Goal: Information Seeking & Learning: Learn about a topic

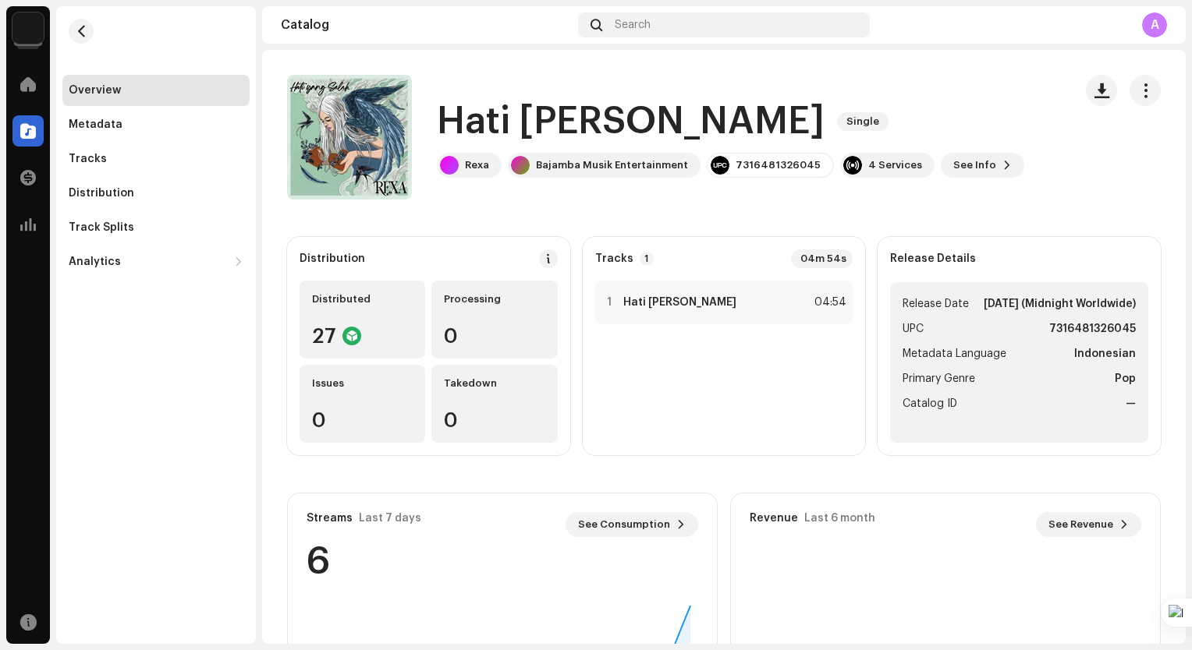
drag, startPoint x: 38, startPoint y: 27, endPoint x: 45, endPoint y: 95, distance: 68.2
click at [36, 27] on img at bounding box center [27, 27] width 31 height 31
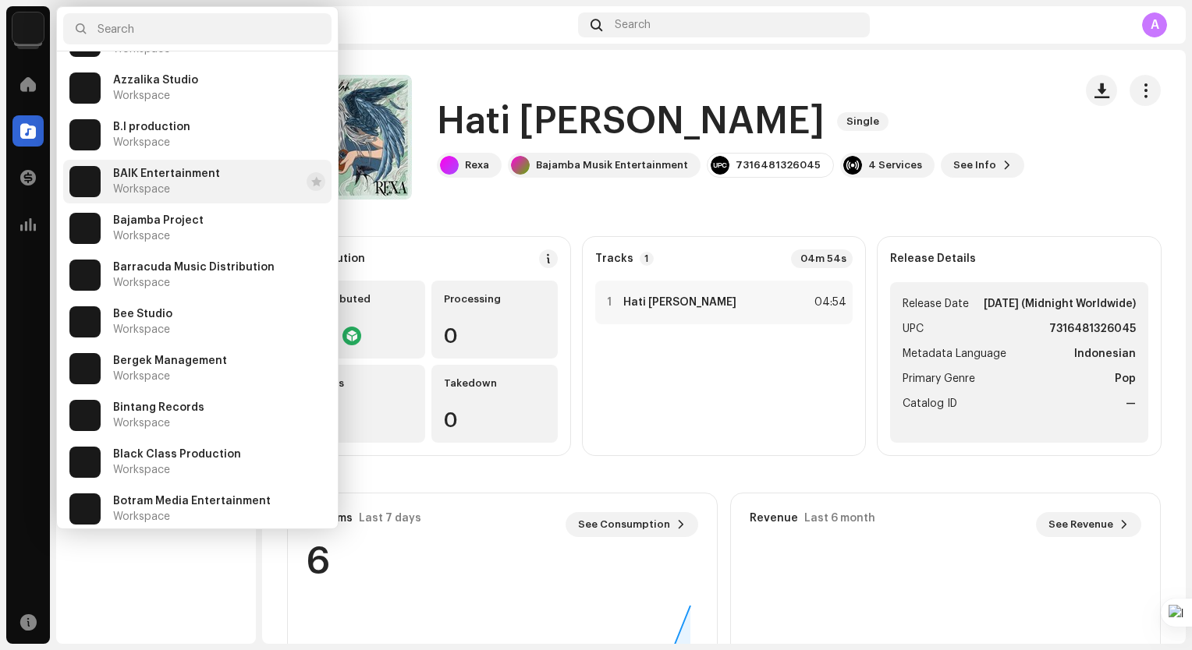
scroll to position [858, 0]
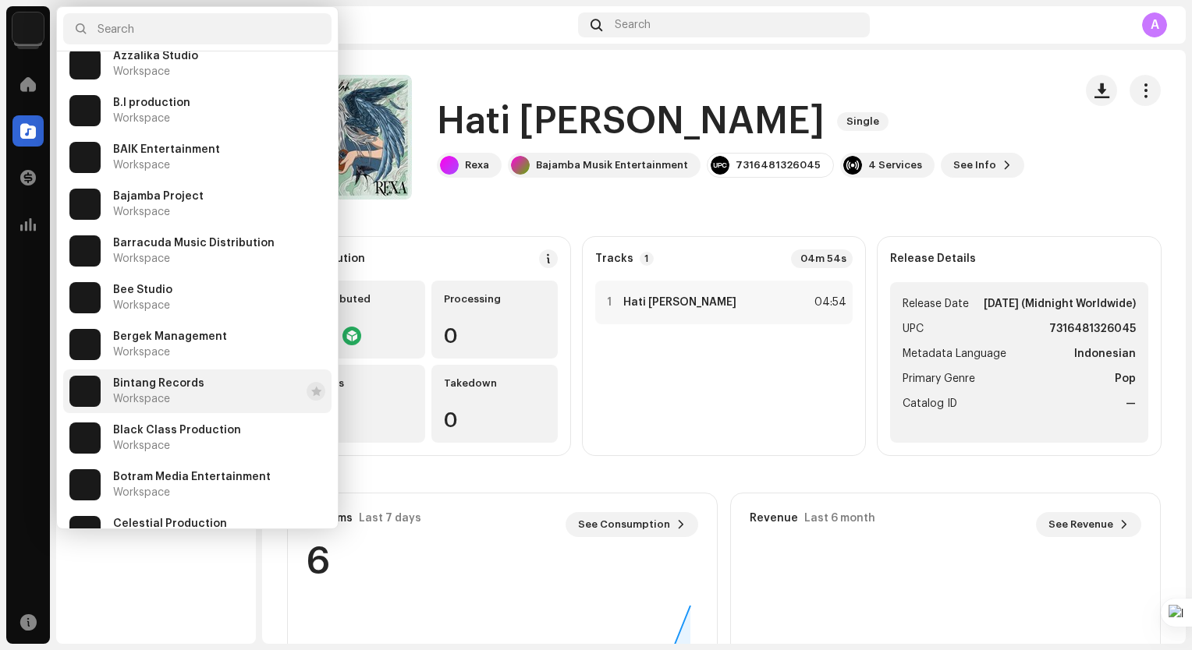
click at [186, 384] on span "Bintang Records" at bounding box center [158, 383] width 91 height 12
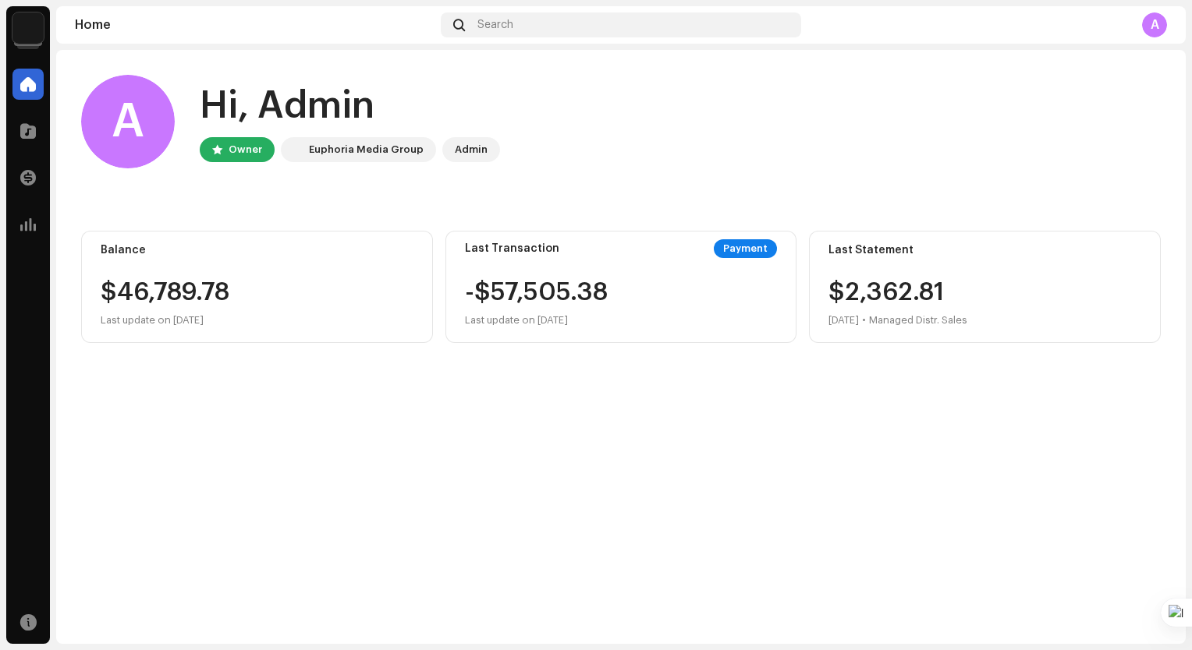
click at [37, 30] on img at bounding box center [27, 27] width 31 height 31
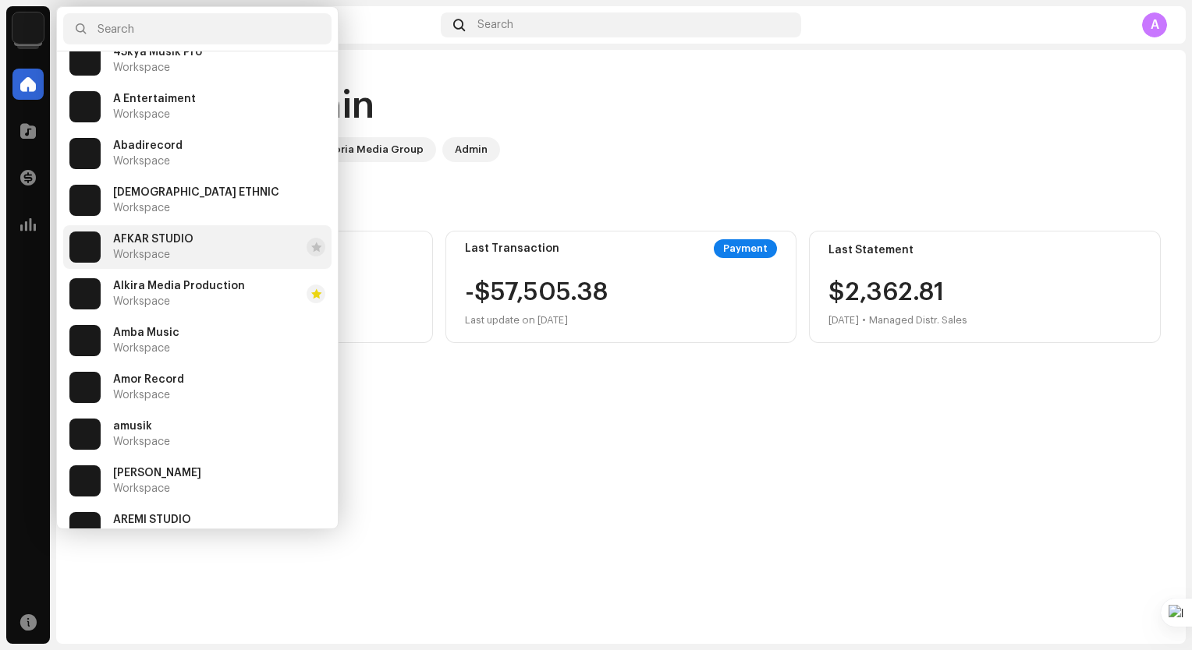
scroll to position [156, 0]
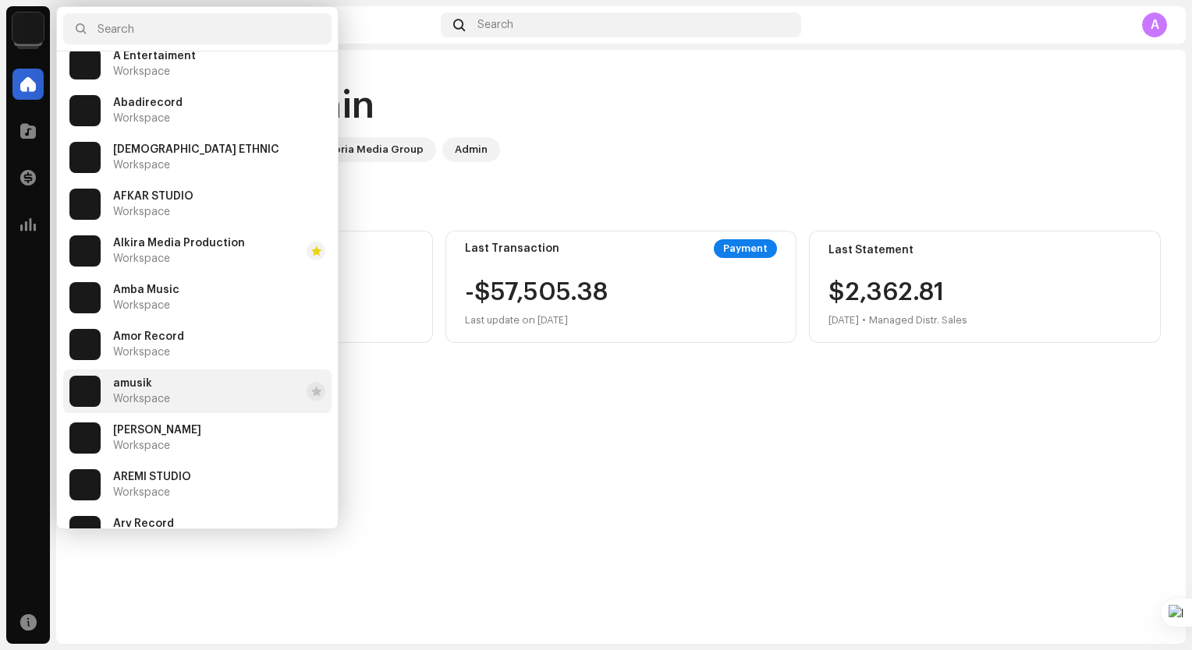
click at [148, 399] on span "Workspace" at bounding box center [141, 399] width 57 height 12
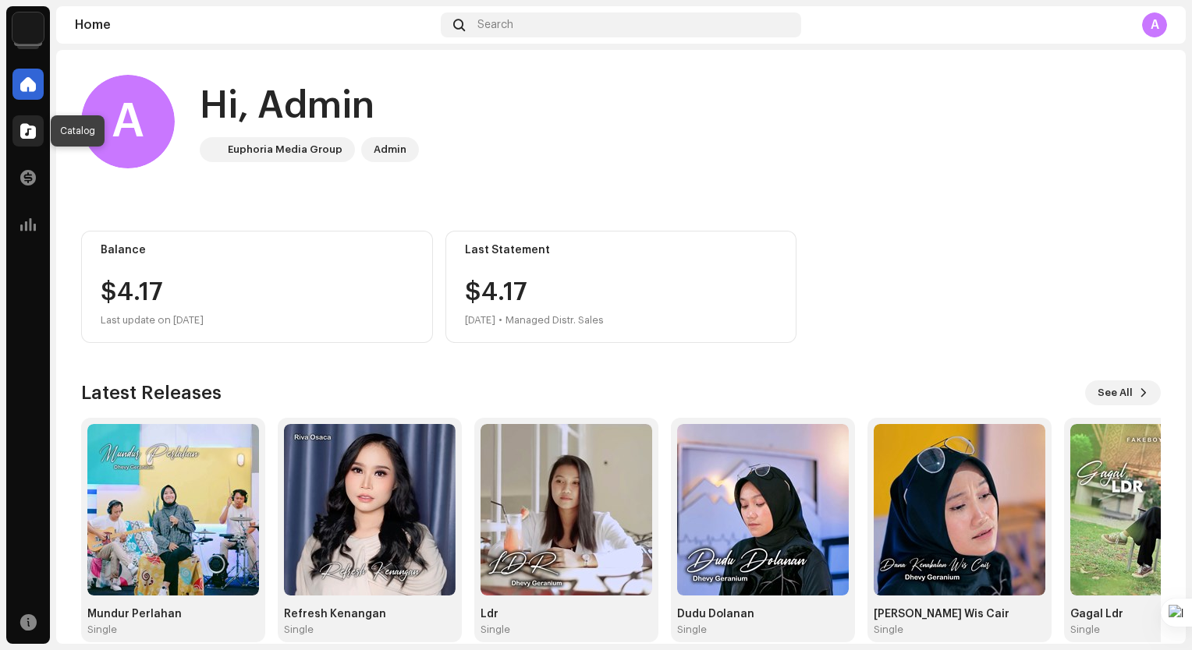
click at [36, 137] on div at bounding box center [27, 130] width 31 height 31
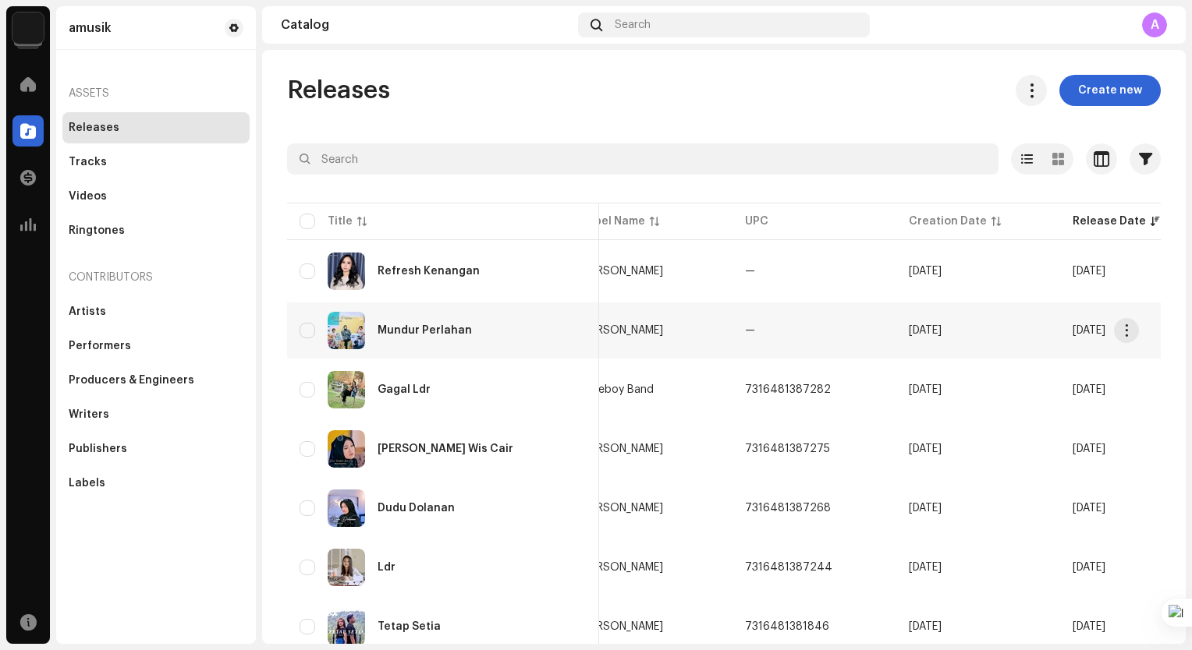
click at [434, 321] on div "Mundur Perlahan" at bounding box center [442, 330] width 287 height 37
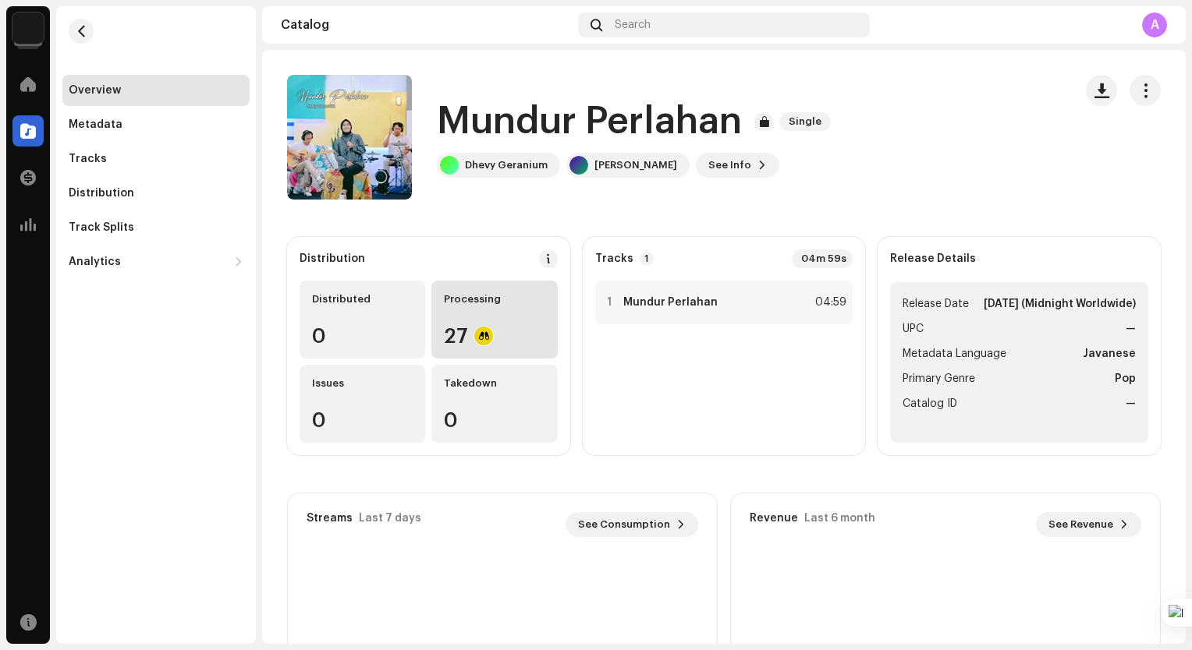
click at [506, 330] on div "27" at bounding box center [494, 336] width 101 height 20
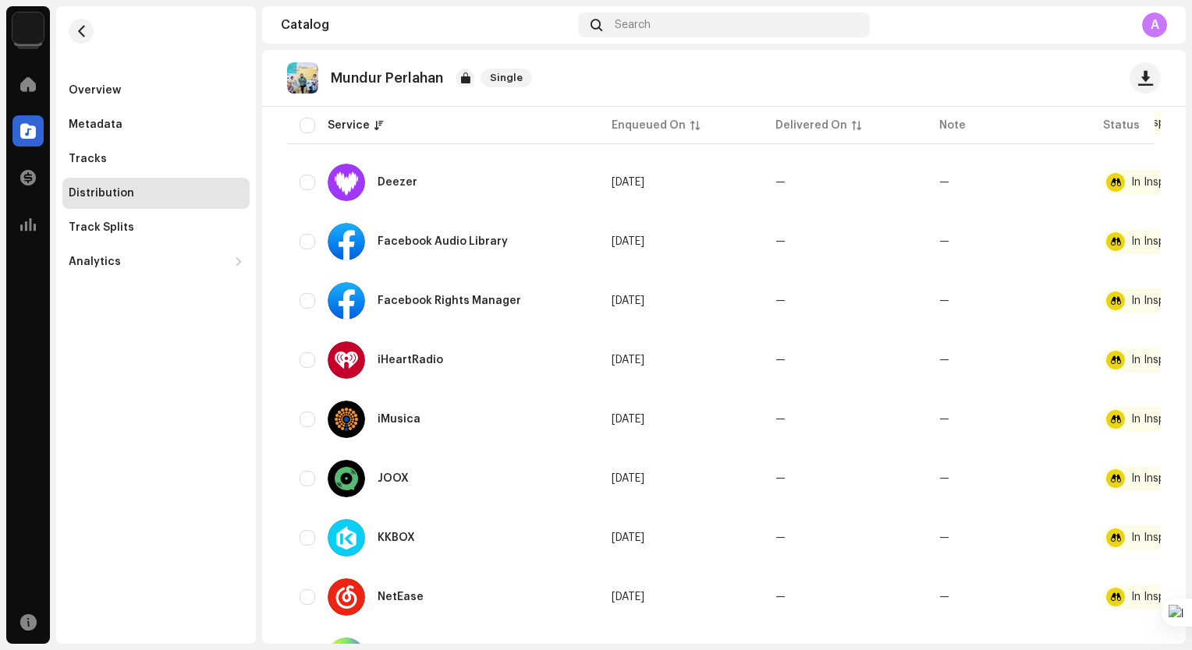
scroll to position [34, 0]
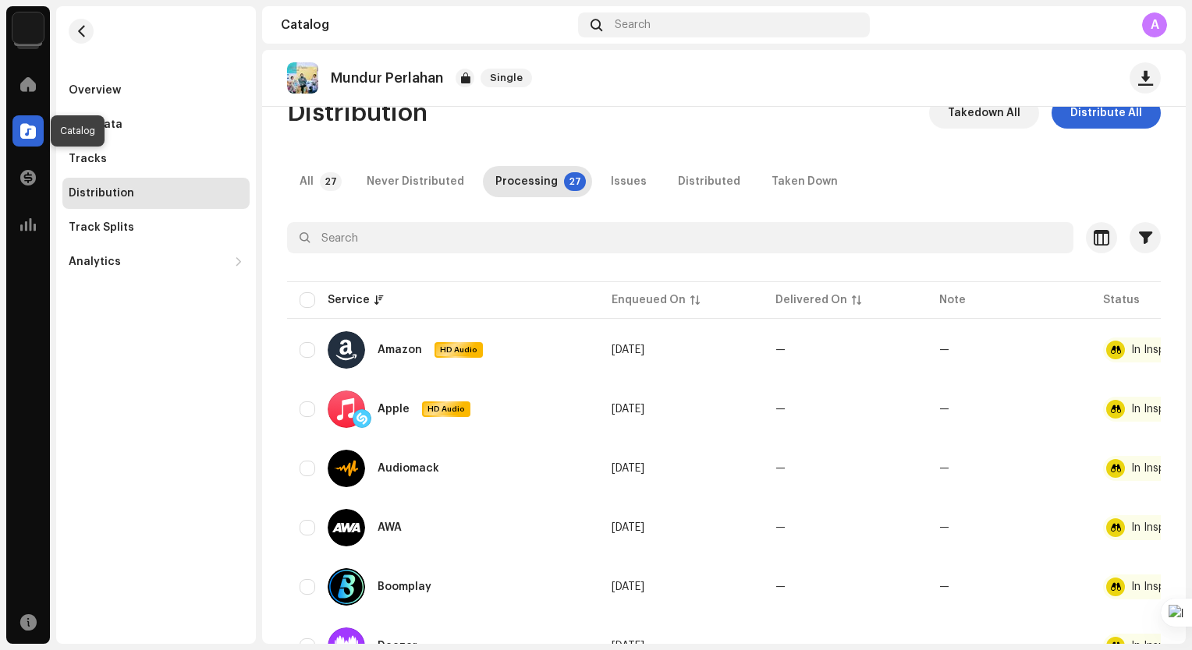
click at [29, 133] on span at bounding box center [28, 131] width 16 height 12
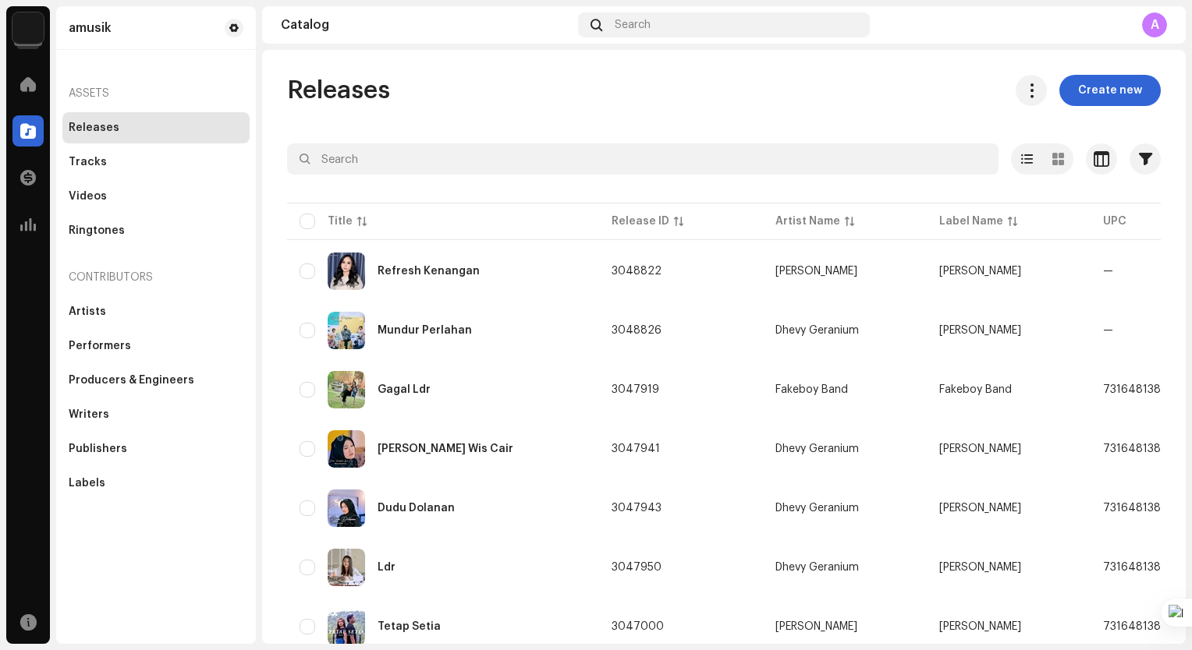
click at [20, 26] on img at bounding box center [27, 27] width 31 height 31
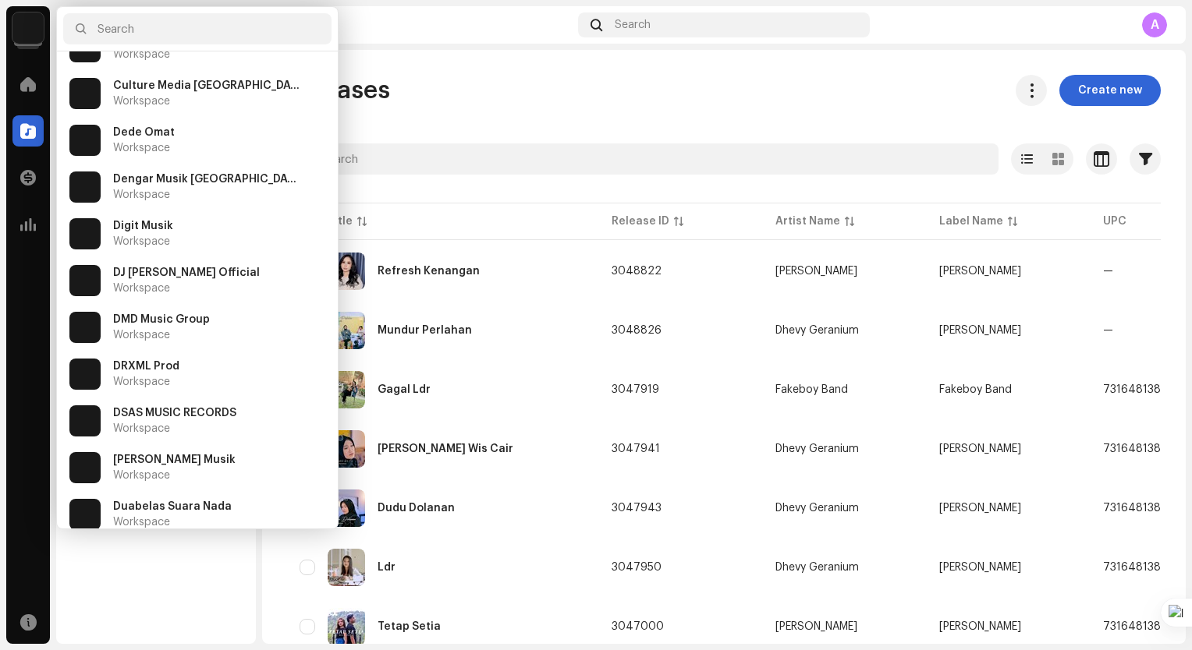
scroll to position [1404, 0]
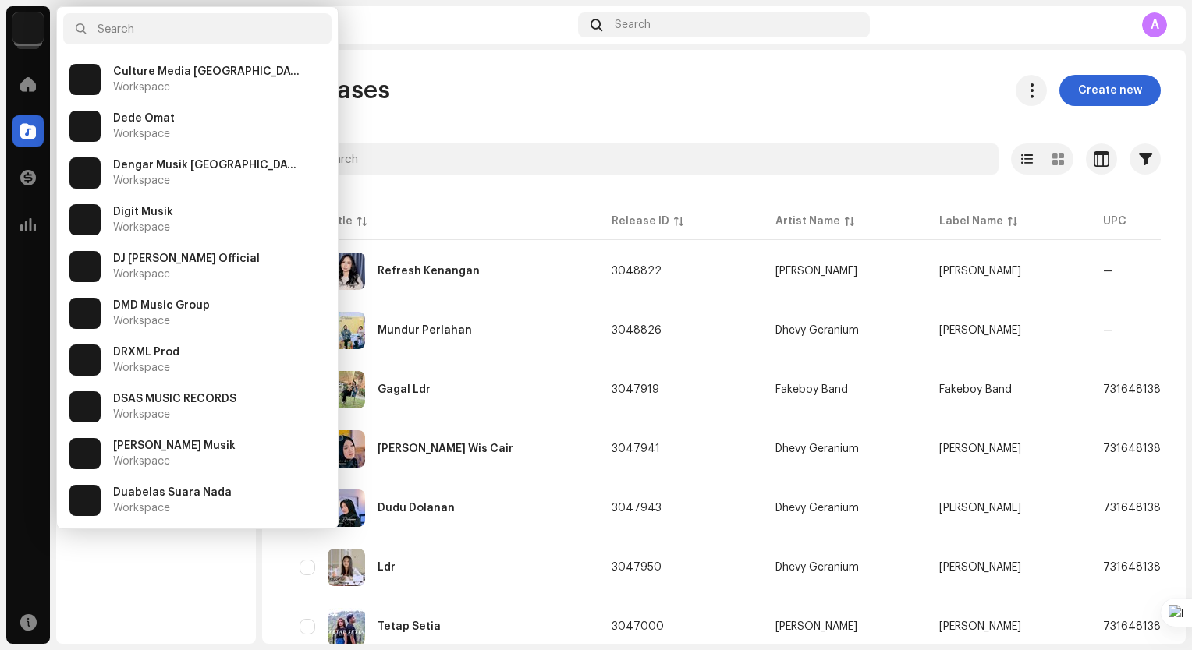
click at [207, 356] on li "DRXML Prod Workspace" at bounding box center [197, 360] width 268 height 44
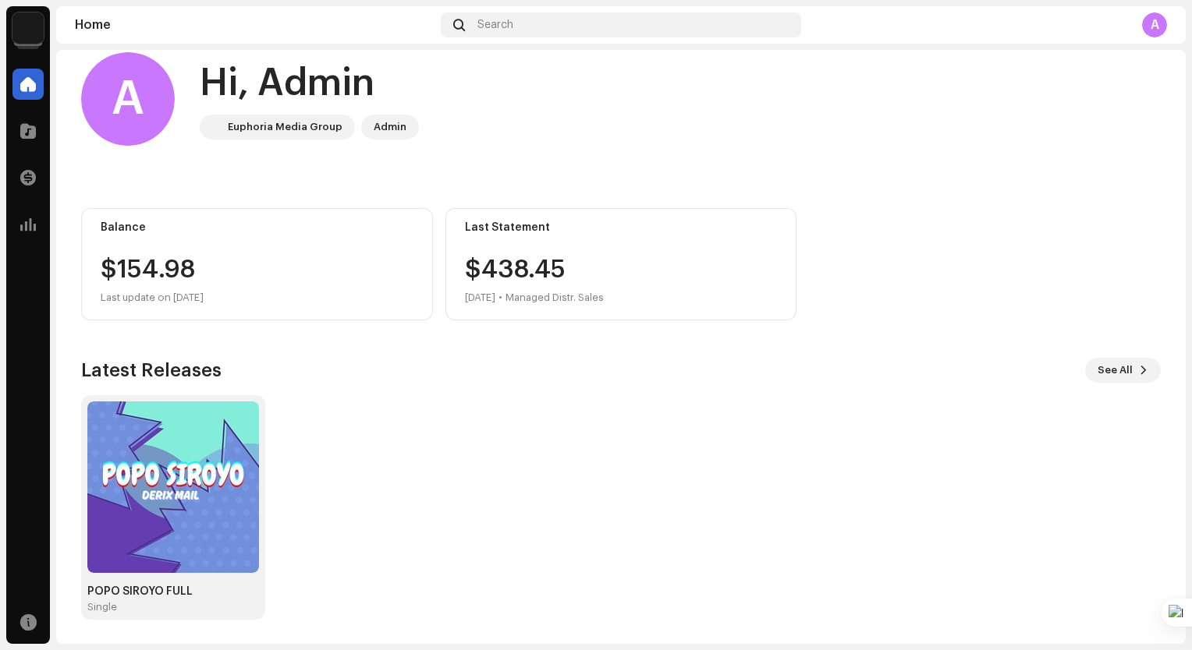
scroll to position [23, 0]
click at [42, 181] on div at bounding box center [27, 177] width 31 height 31
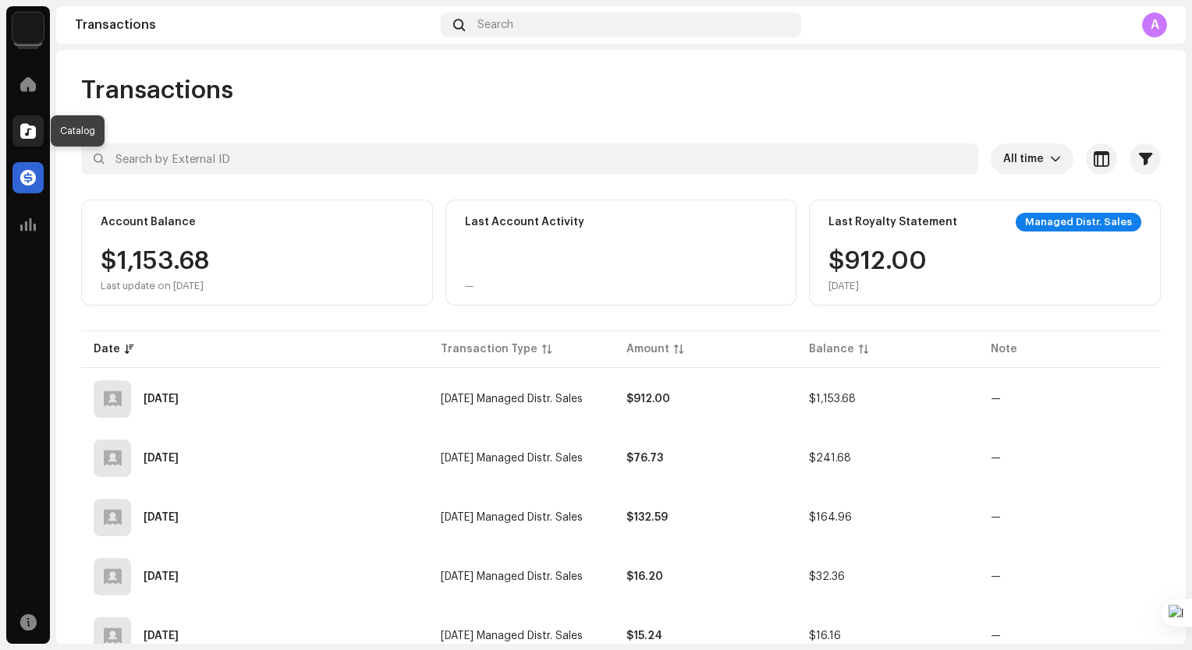
click at [29, 126] on span at bounding box center [28, 131] width 16 height 12
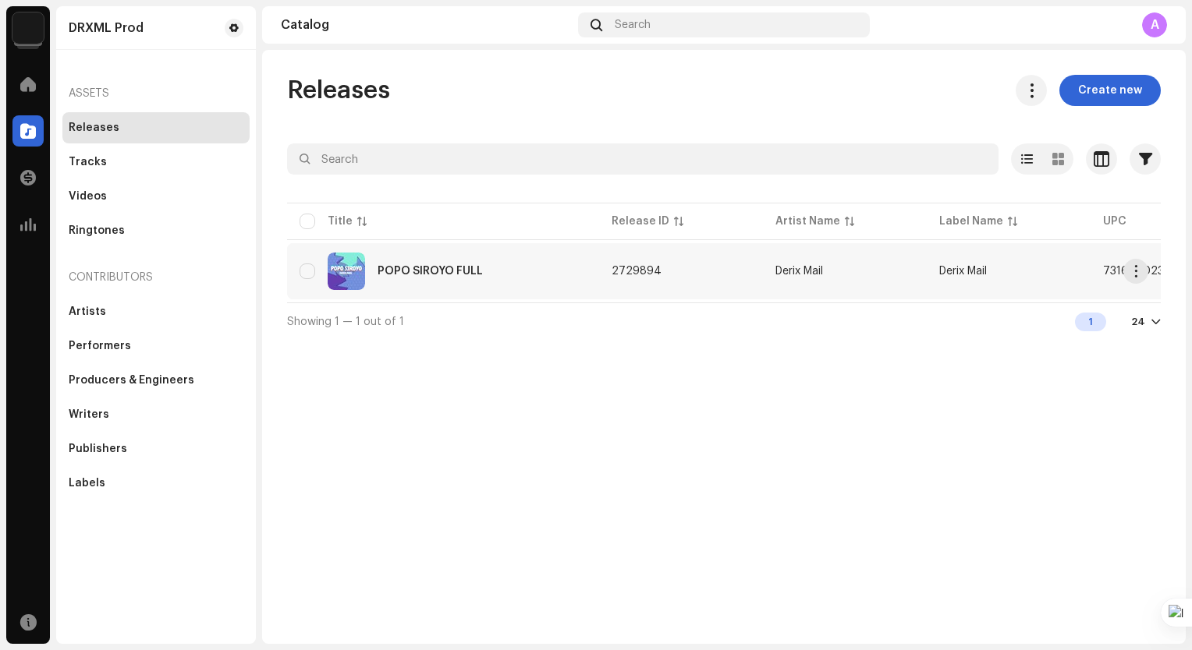
click at [455, 264] on div "POPO SIROYO FULL" at bounding box center [442, 271] width 287 height 37
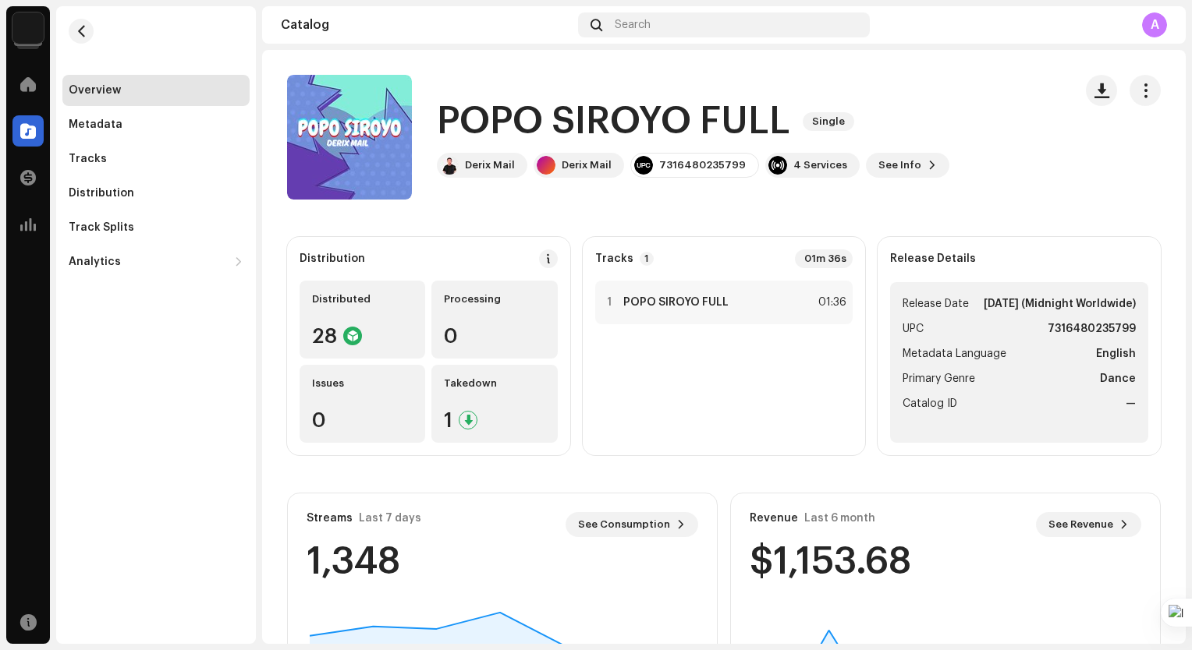
scroll to position [186, 0]
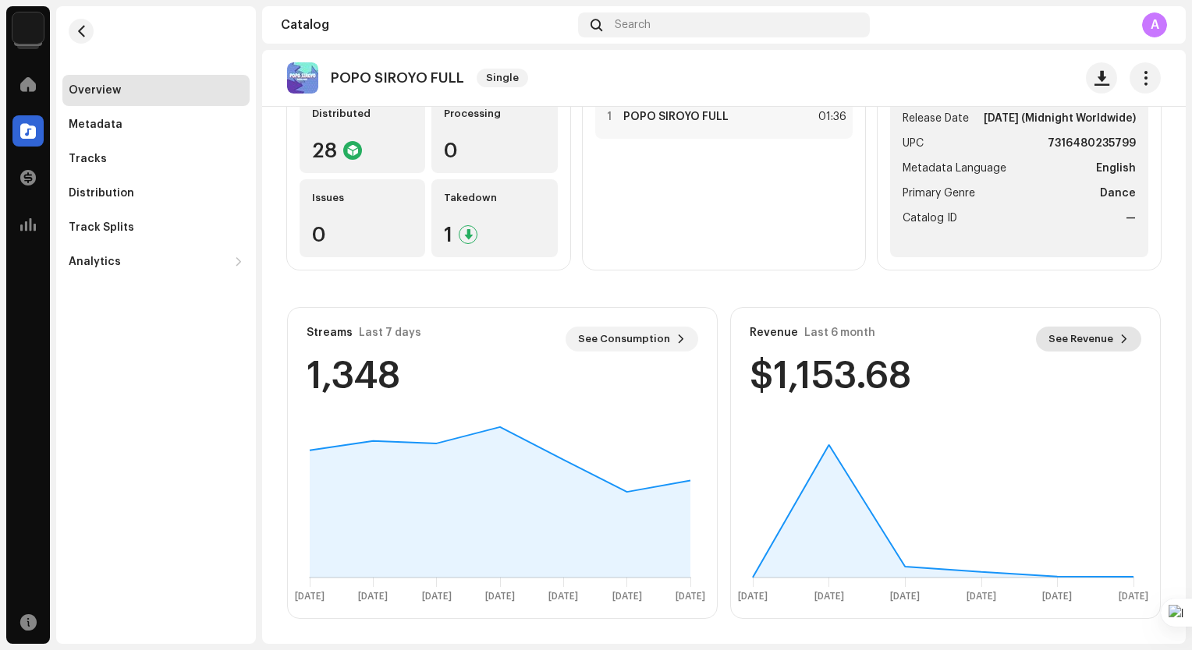
click at [1109, 331] on button "See Revenue" at bounding box center [1088, 339] width 105 height 25
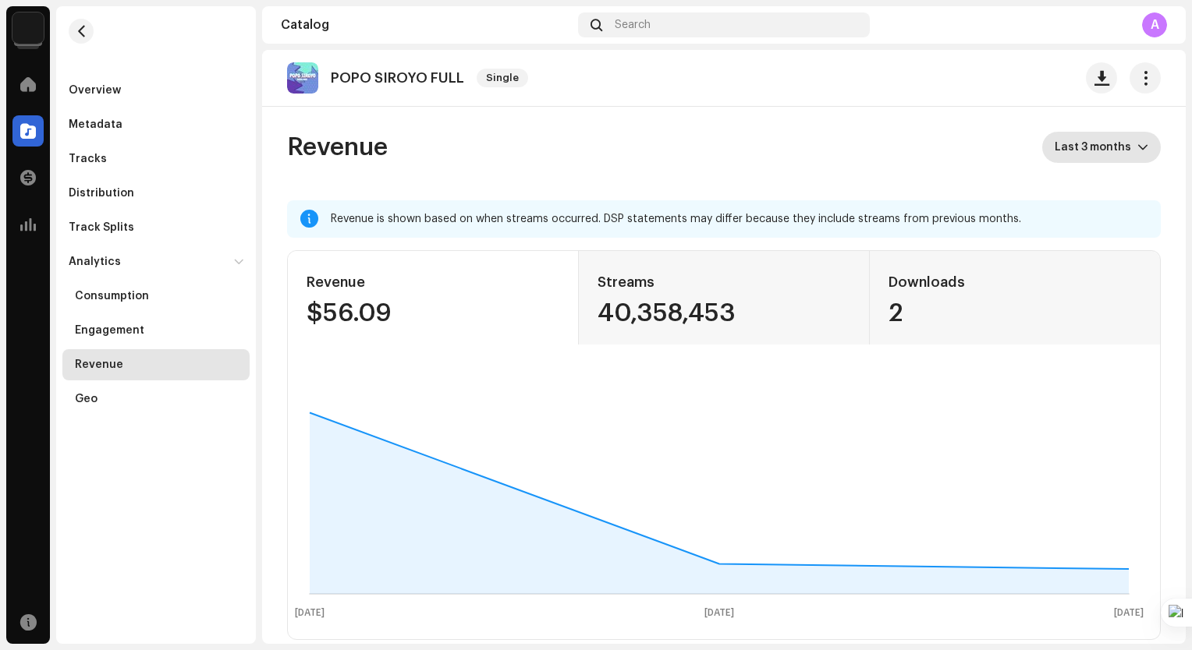
click at [1137, 147] on icon "dropdown trigger" at bounding box center [1142, 147] width 11 height 11
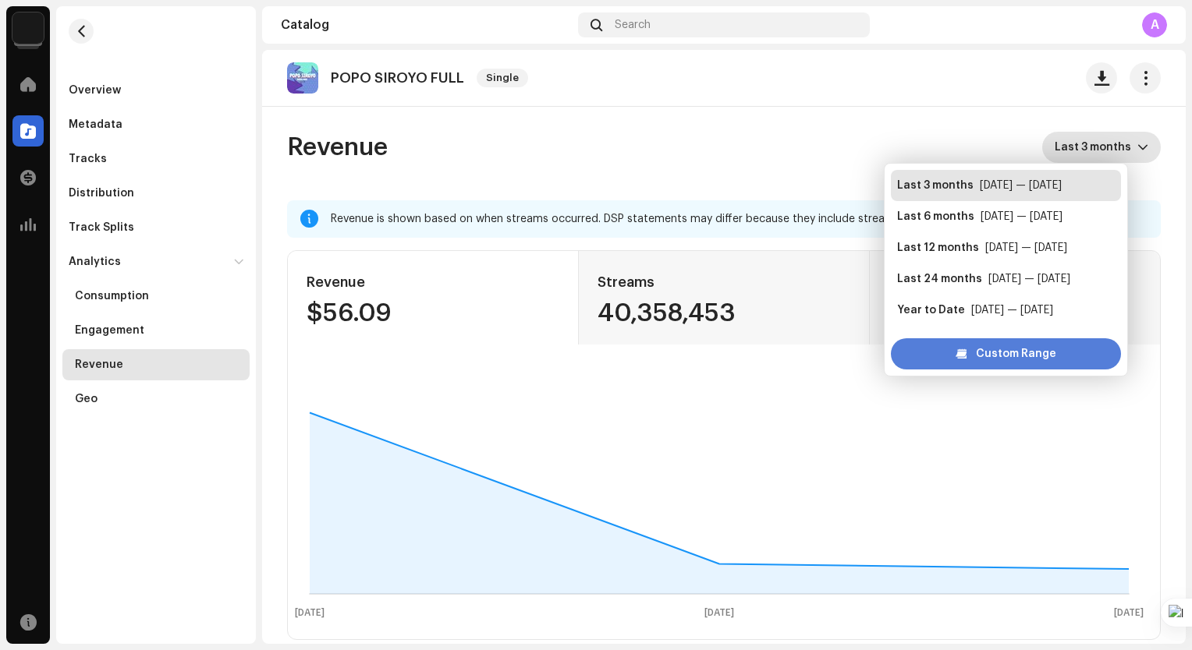
scroll to position [25, 0]
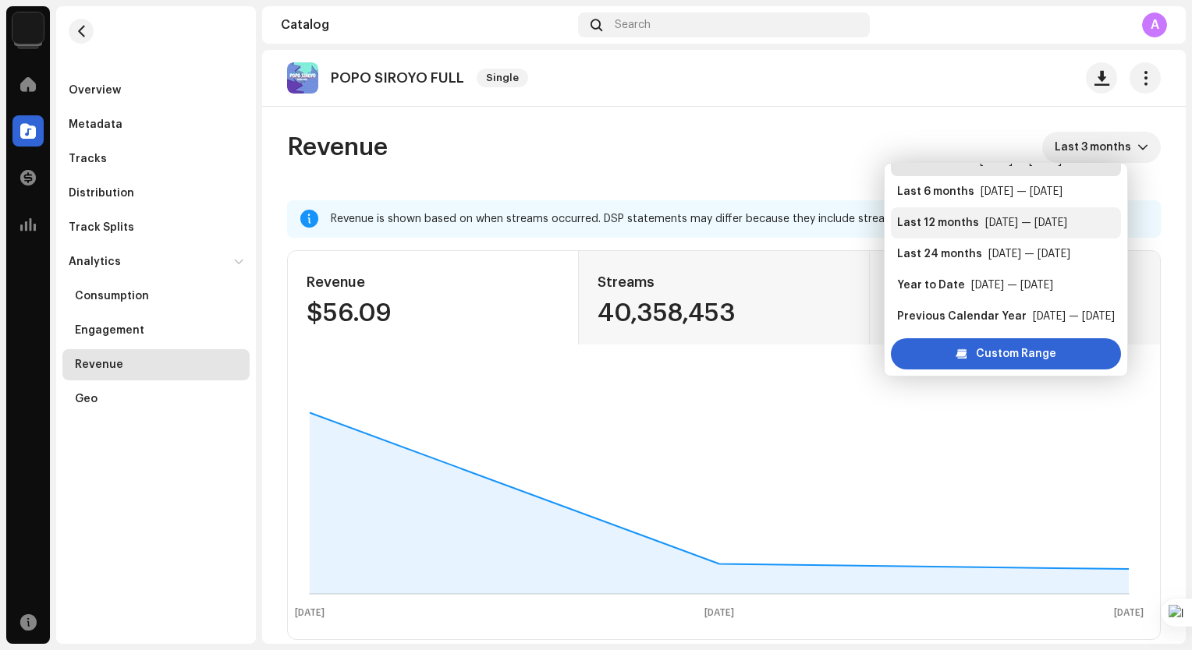
click at [1001, 221] on div "[DATE] — [DATE]" at bounding box center [1026, 223] width 82 height 16
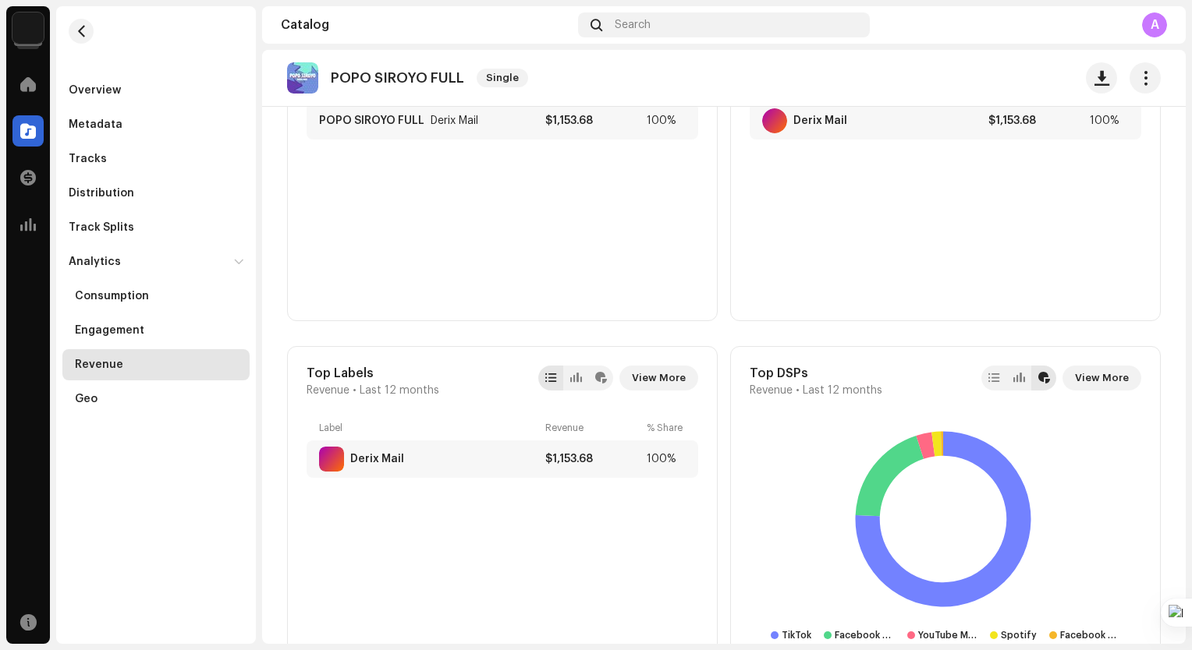
scroll to position [544, 0]
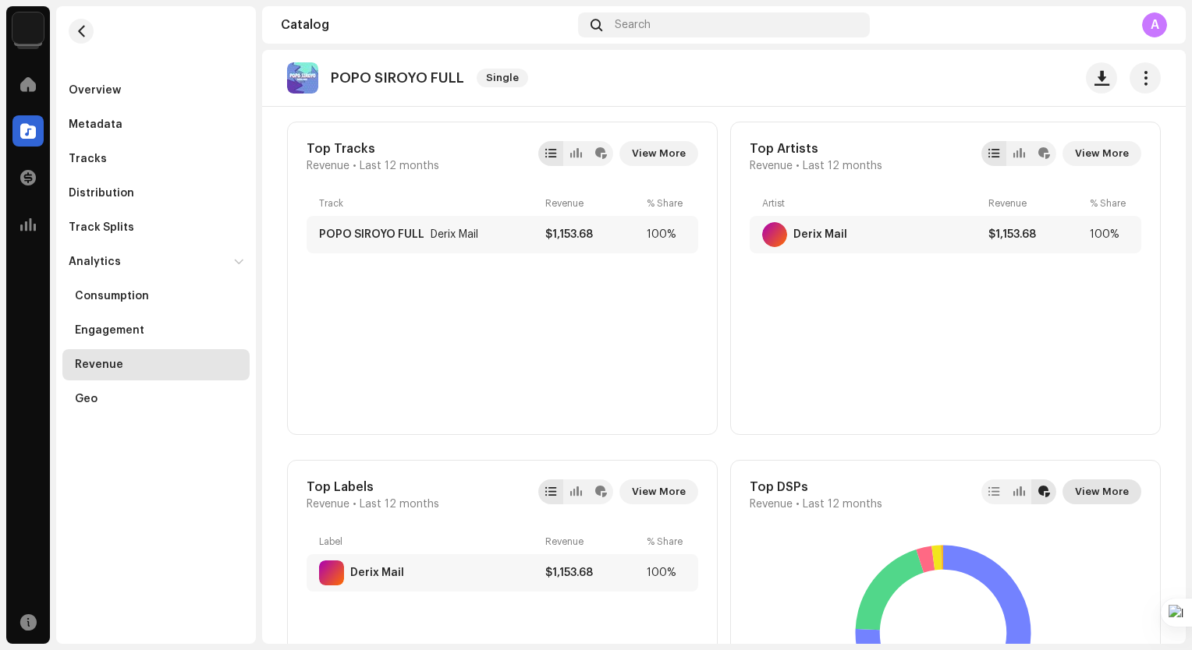
click at [1097, 499] on span "View More" at bounding box center [1102, 492] width 54 height 31
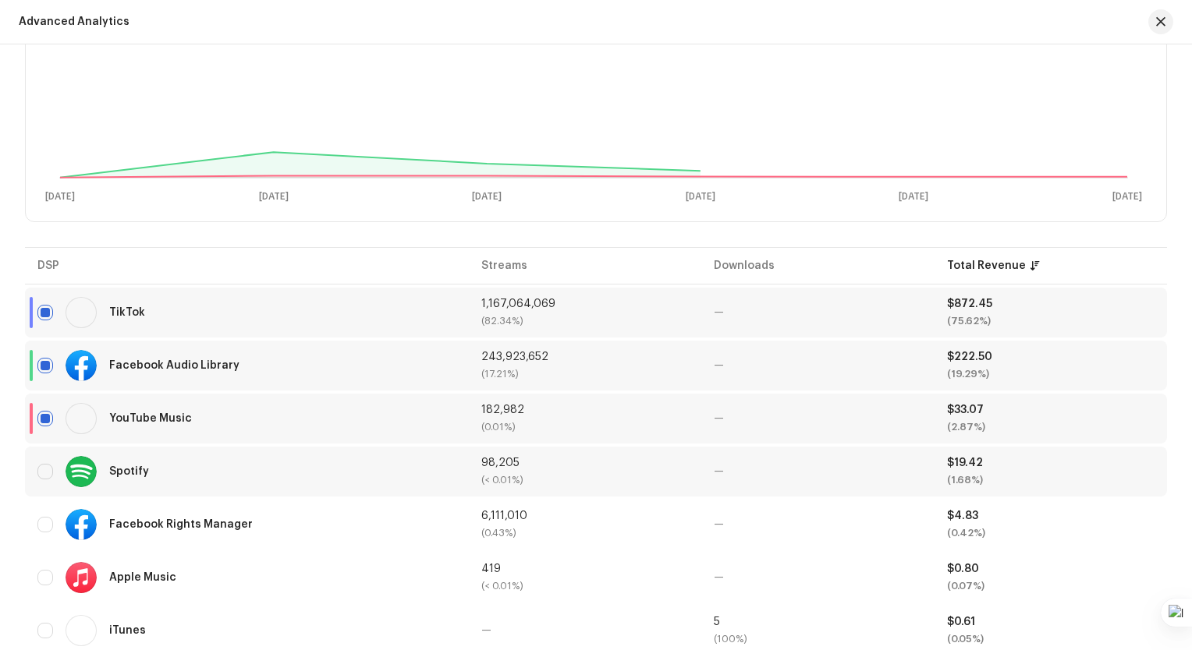
scroll to position [327, 0]
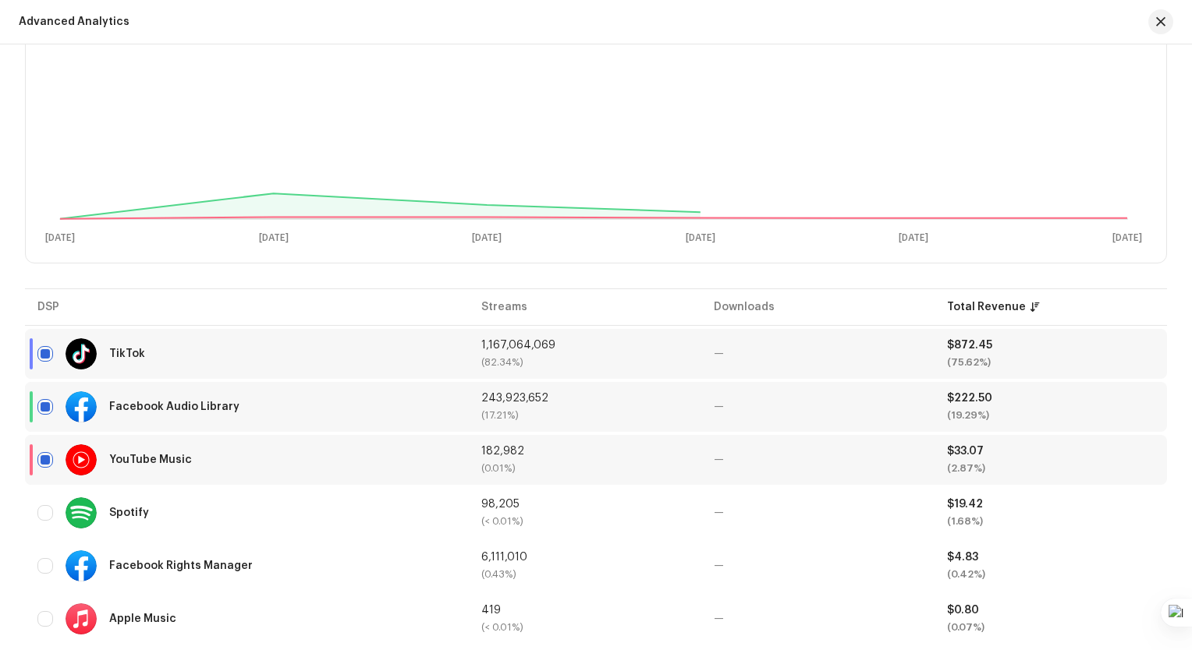
click at [966, 349] on div "$872.45" at bounding box center [1050, 345] width 207 height 11
click at [963, 403] on div "$222.50" at bounding box center [1050, 398] width 207 height 11
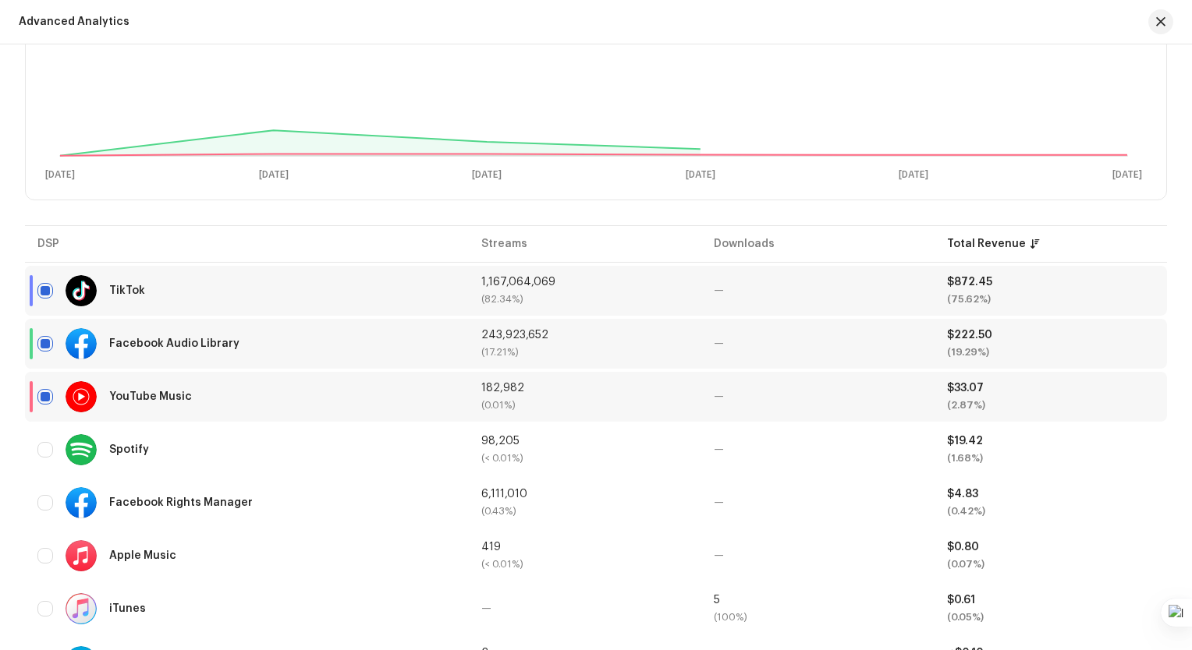
scroll to position [0, 0]
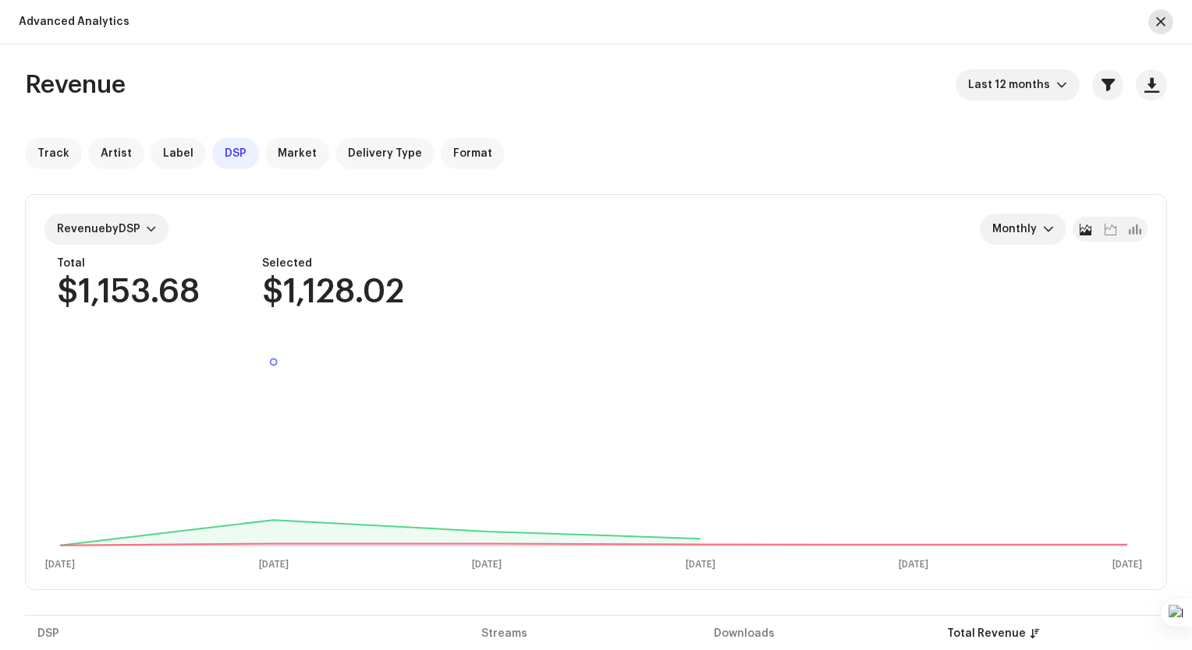
click at [1153, 14] on button "button" at bounding box center [1160, 21] width 25 height 25
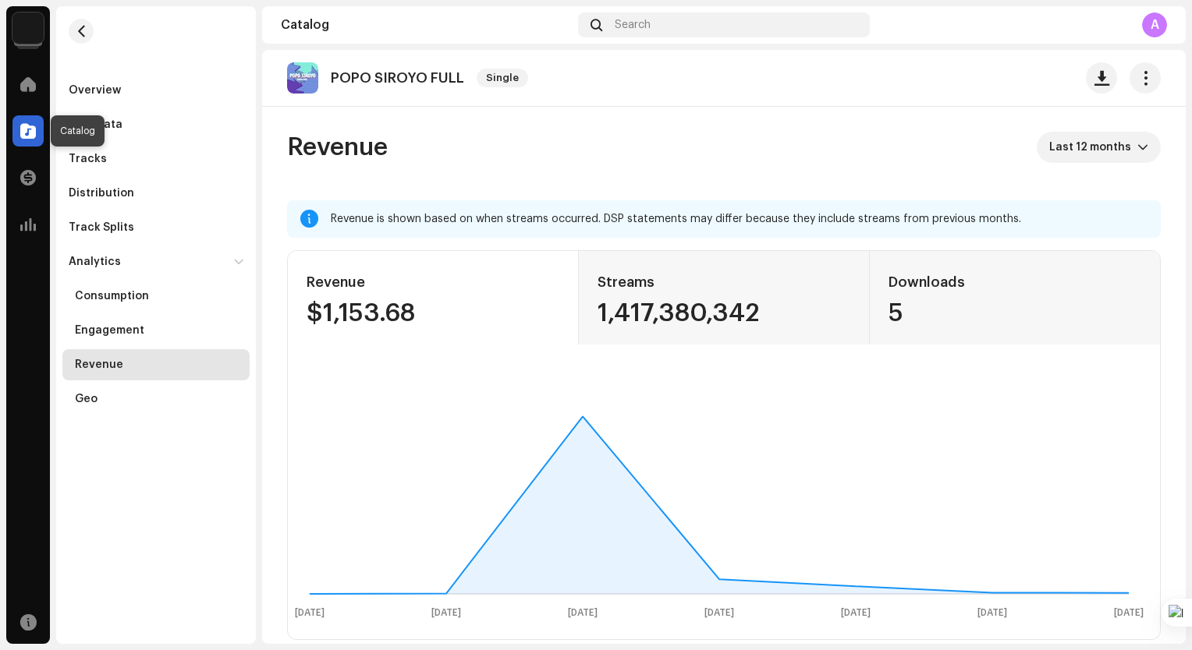
click at [40, 133] on div at bounding box center [27, 130] width 31 height 31
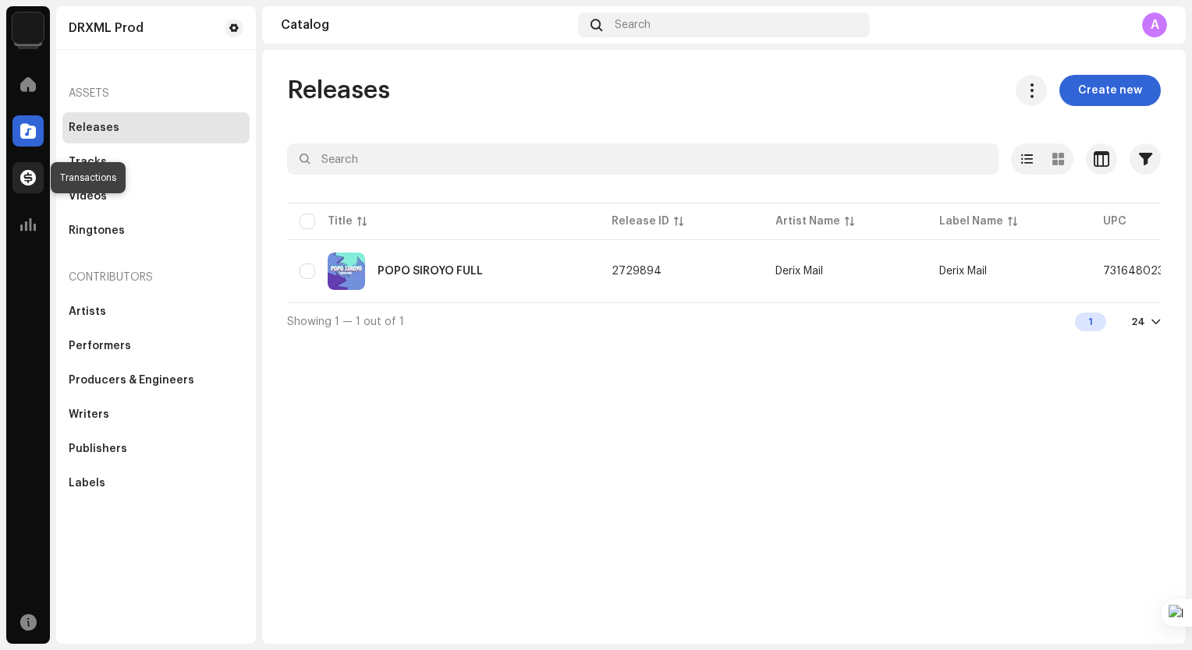
click at [29, 175] on span at bounding box center [28, 178] width 16 height 12
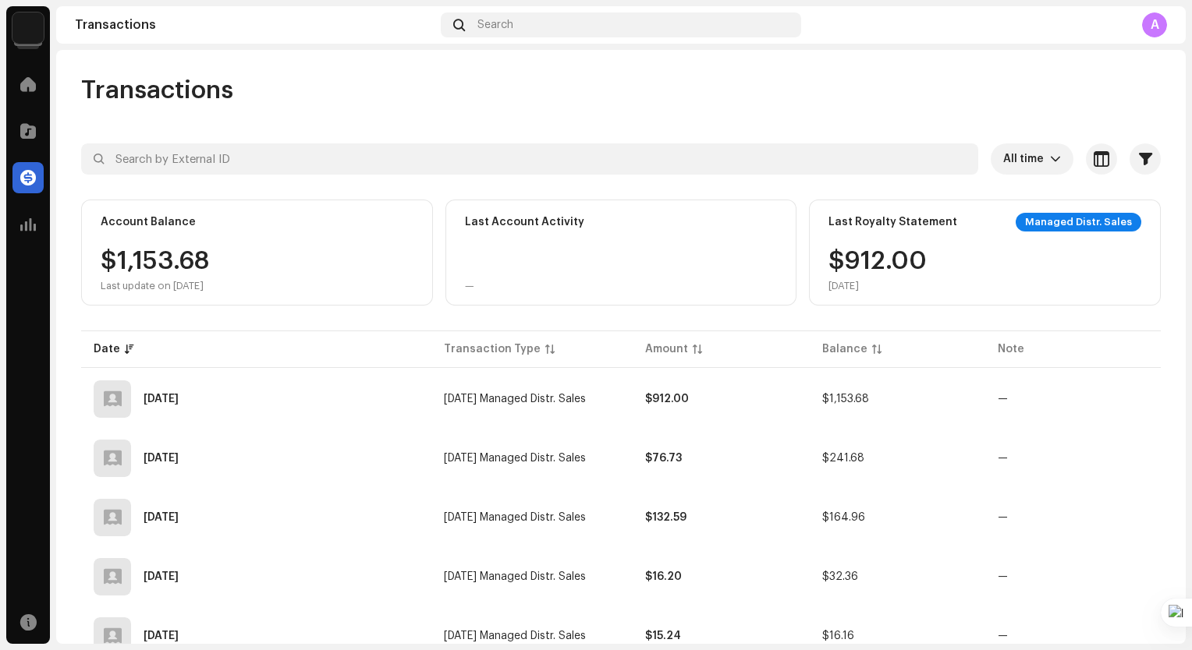
click at [26, 34] on img at bounding box center [27, 27] width 31 height 31
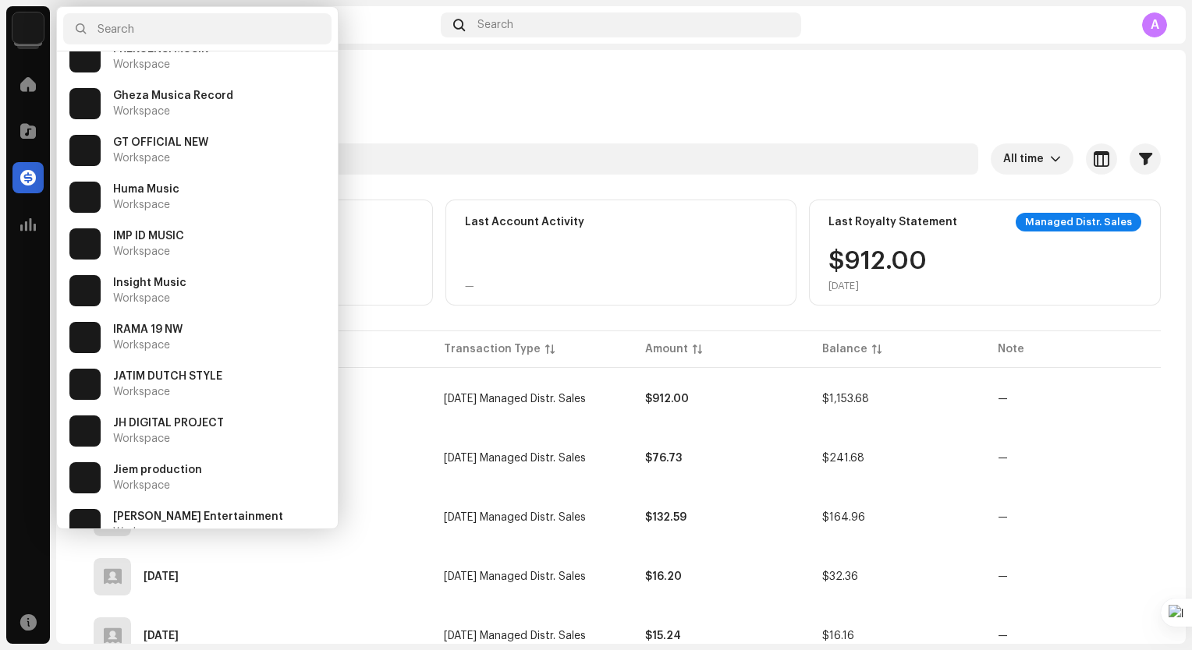
scroll to position [2418, 0]
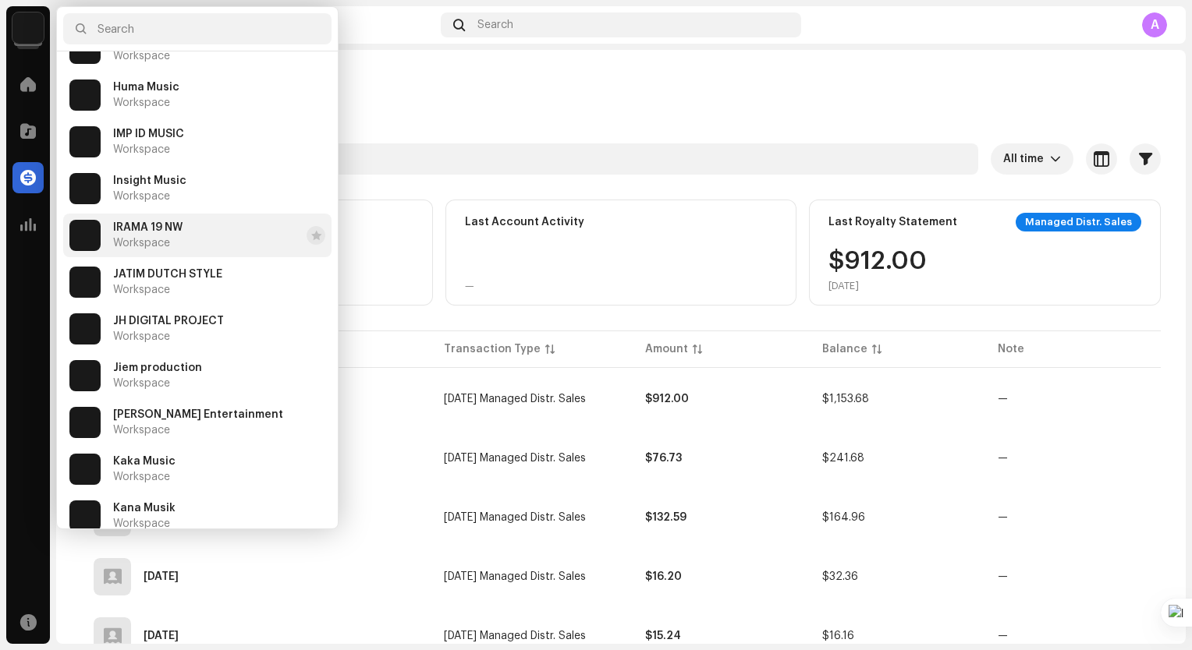
click at [156, 215] on li "IRAMA 19 NW Workspace" at bounding box center [197, 236] width 268 height 44
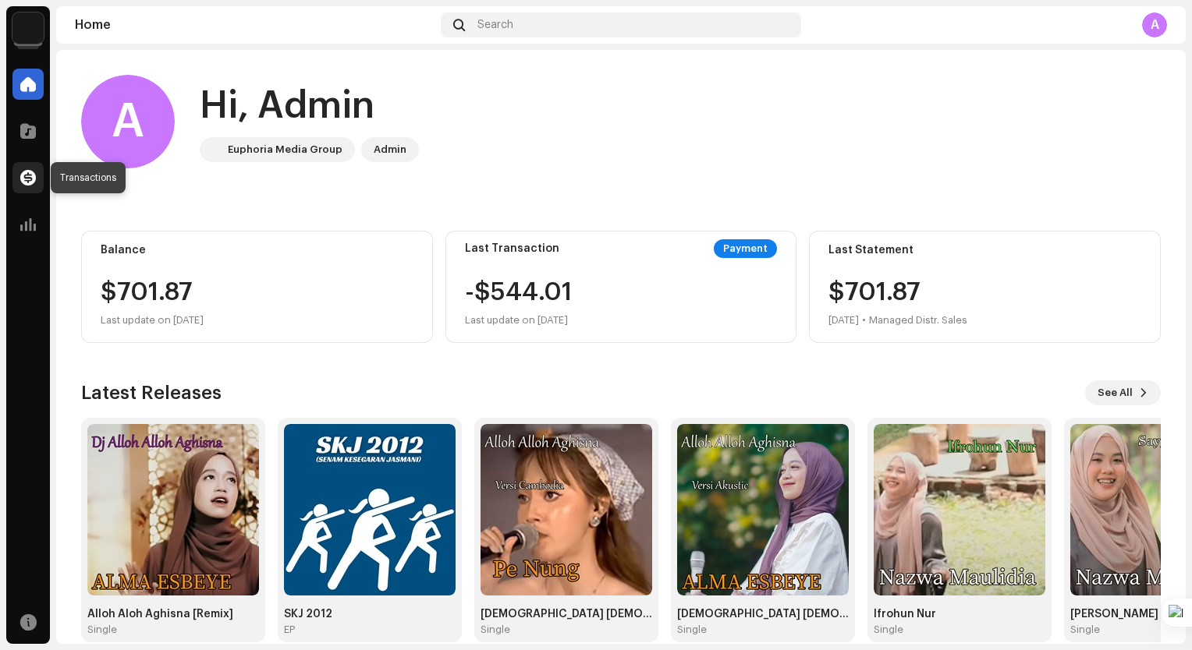
click at [37, 181] on div at bounding box center [27, 177] width 31 height 31
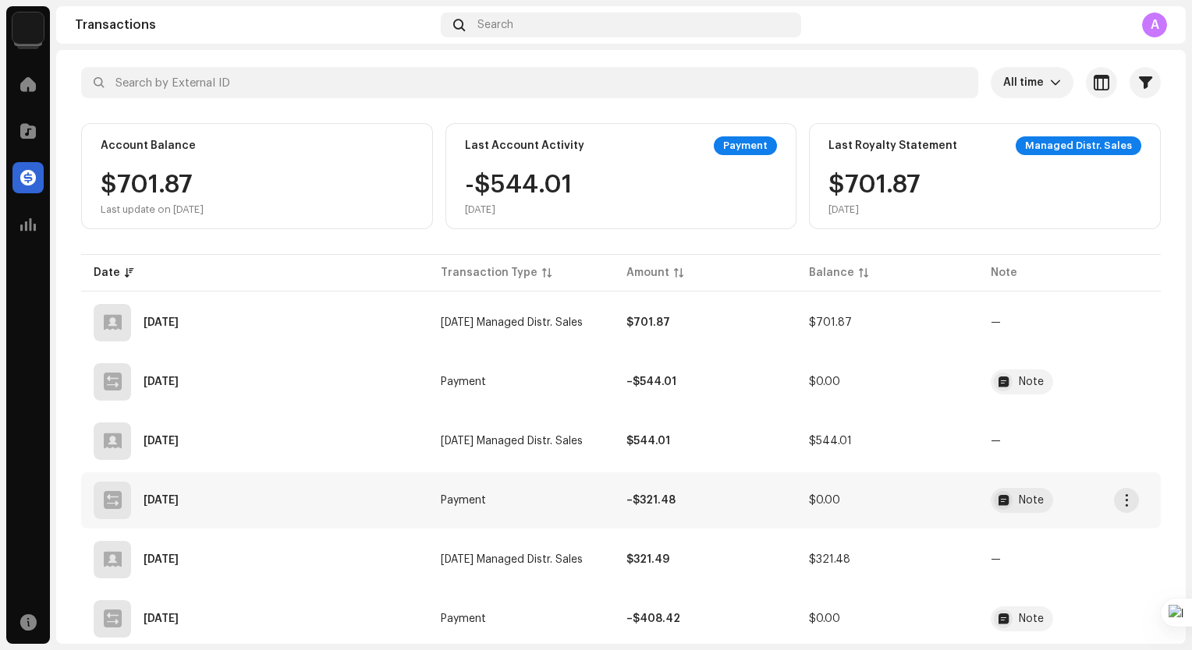
scroll to position [78, 0]
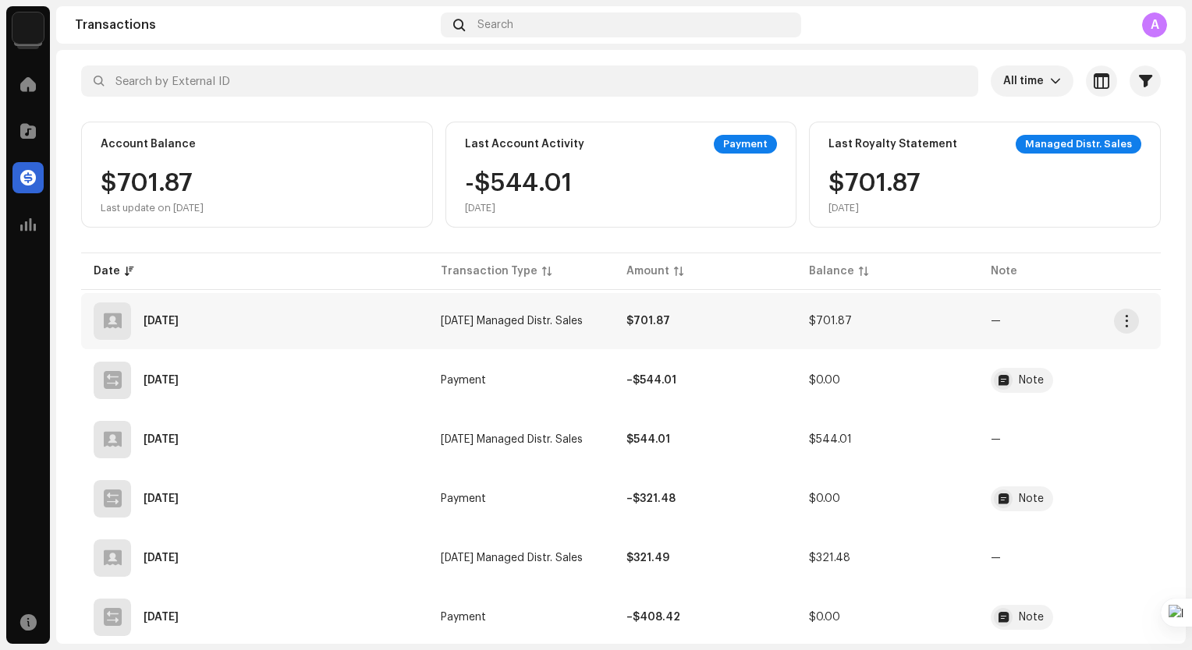
click at [664, 330] on td "$701.87" at bounding box center [705, 321] width 182 height 56
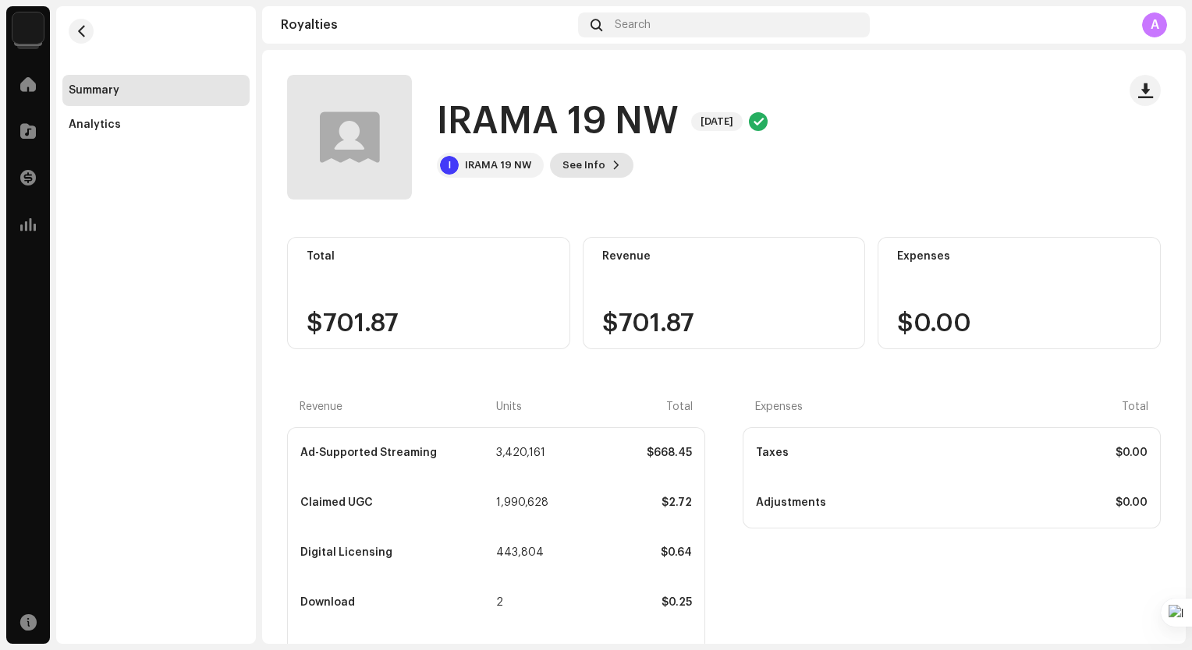
click at [600, 167] on span "See Info" at bounding box center [583, 165] width 43 height 31
click at [899, 186] on div "IRAMA 19 NW 5696008 Payee ID 616177 Statement Month [DATE] Payor Euphoria Media…" at bounding box center [596, 325] width 1192 height 650
click at [494, 165] on div "IRAMA 19 NW" at bounding box center [498, 165] width 66 height 12
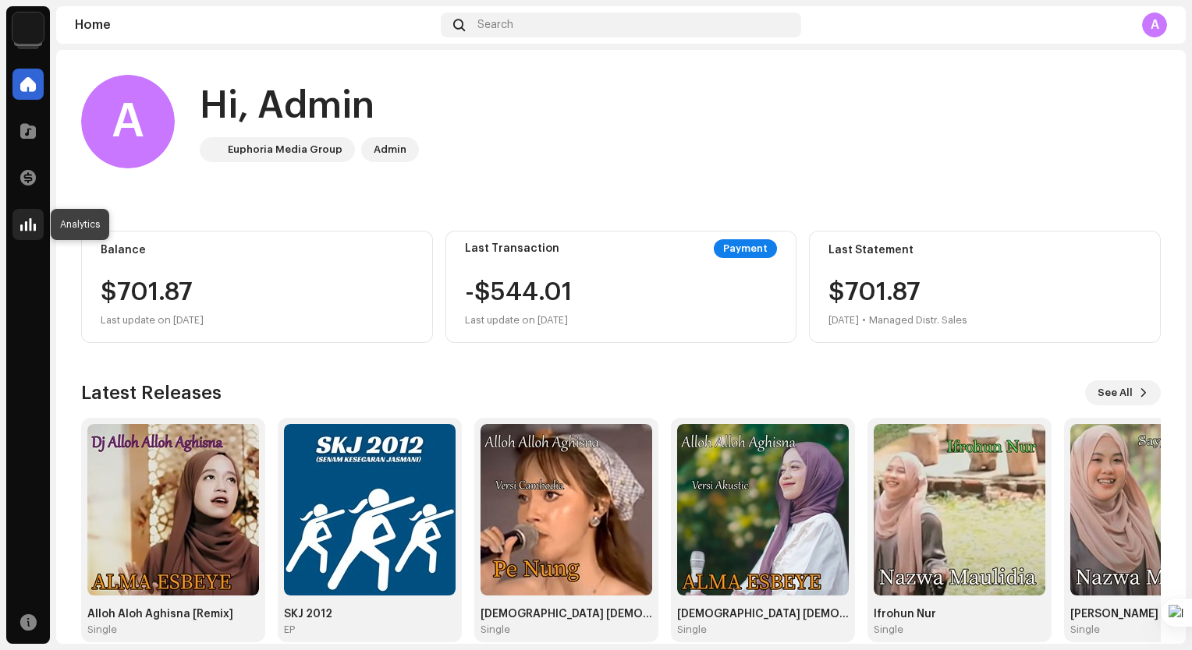
click at [19, 214] on div at bounding box center [27, 224] width 31 height 31
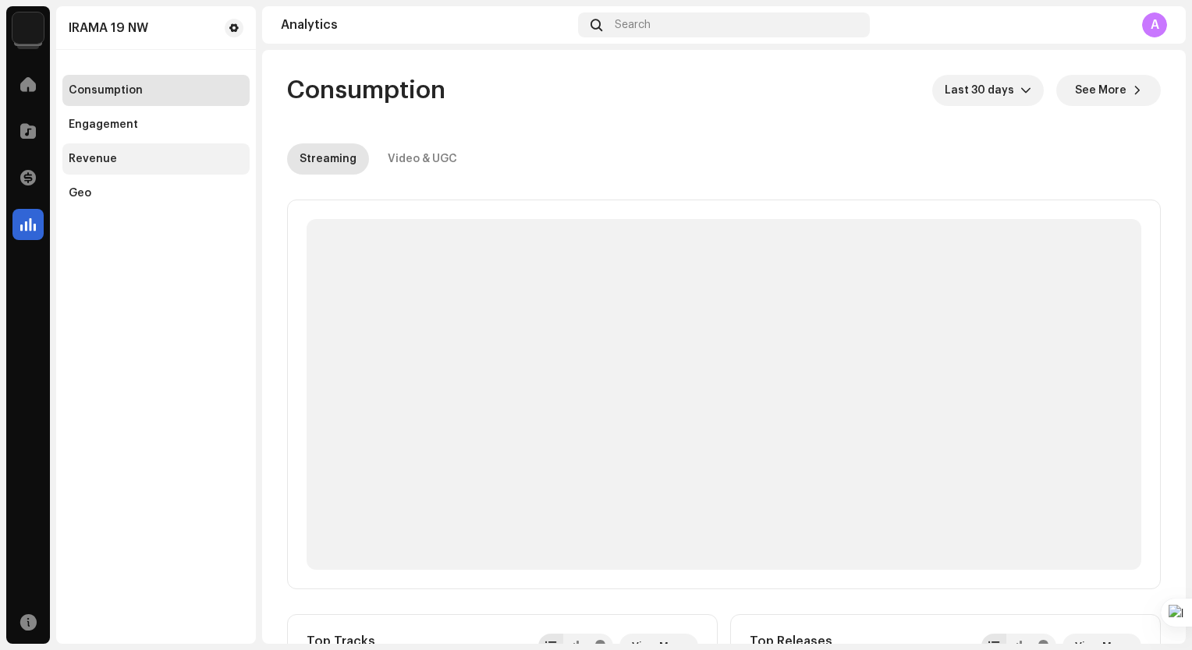
click at [107, 161] on div "Revenue" at bounding box center [93, 159] width 48 height 12
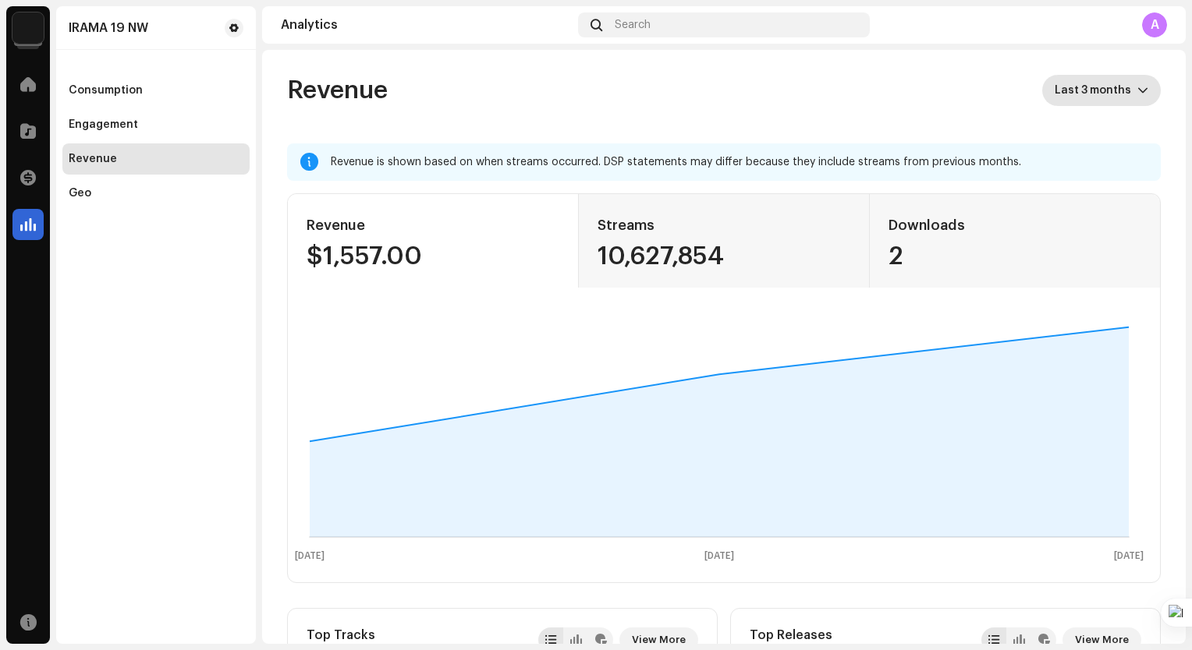
click at [1137, 87] on icon "dropdown trigger" at bounding box center [1142, 90] width 11 height 11
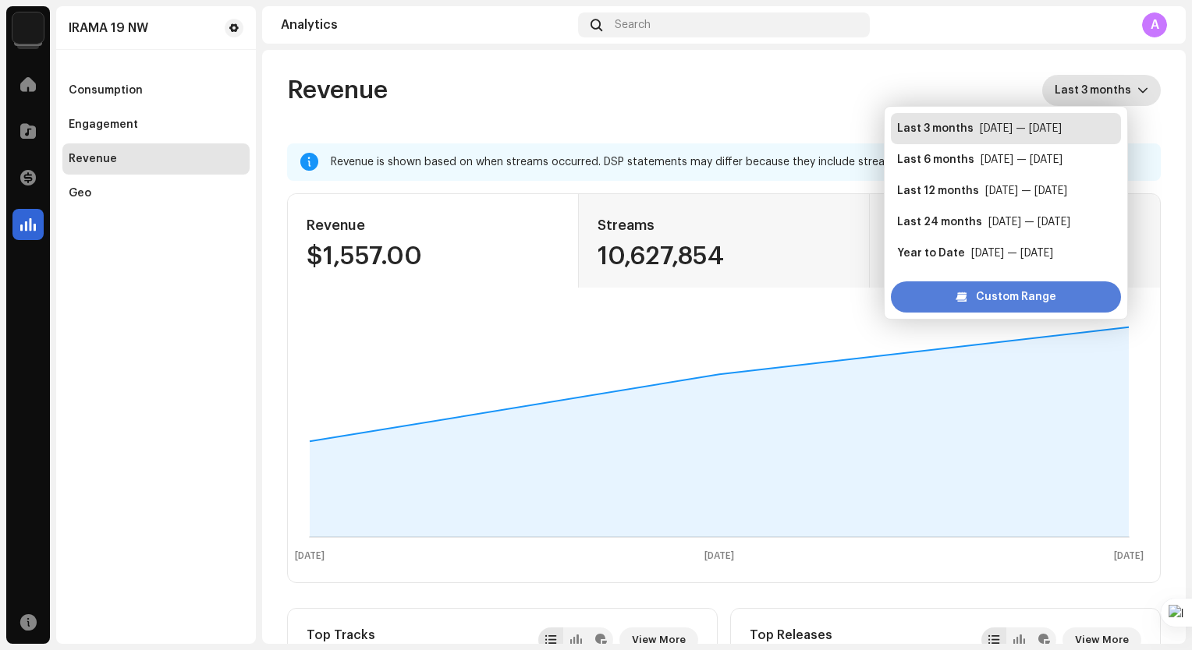
scroll to position [25, 0]
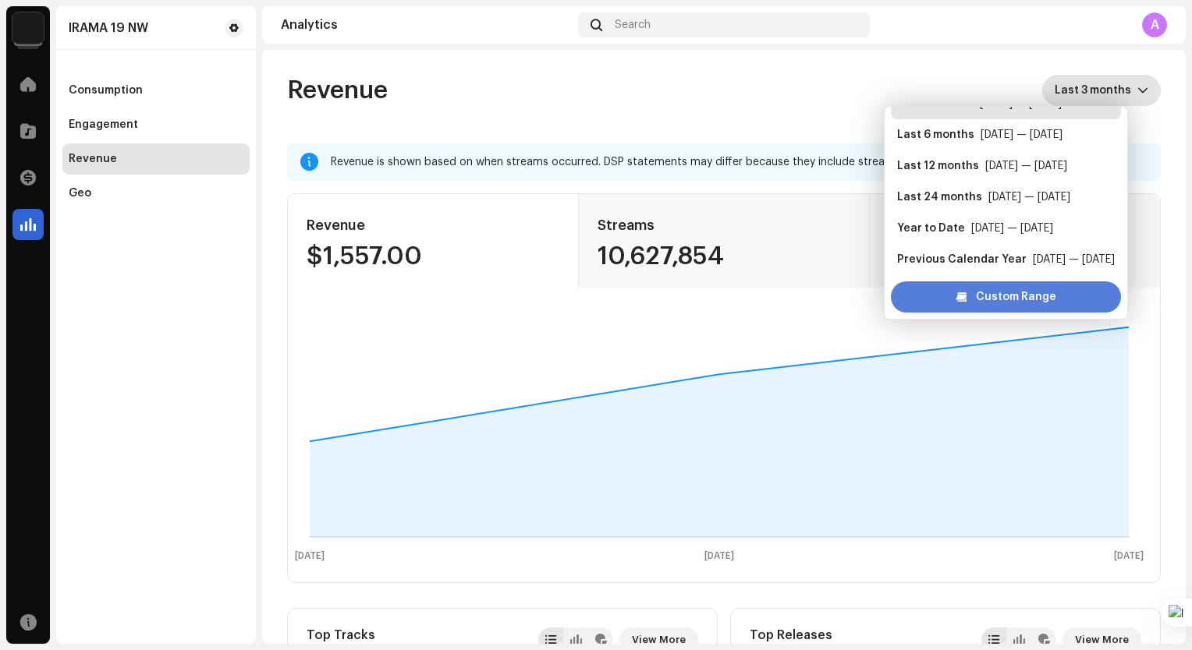
click at [1074, 301] on div "Custom Range" at bounding box center [1006, 297] width 230 height 31
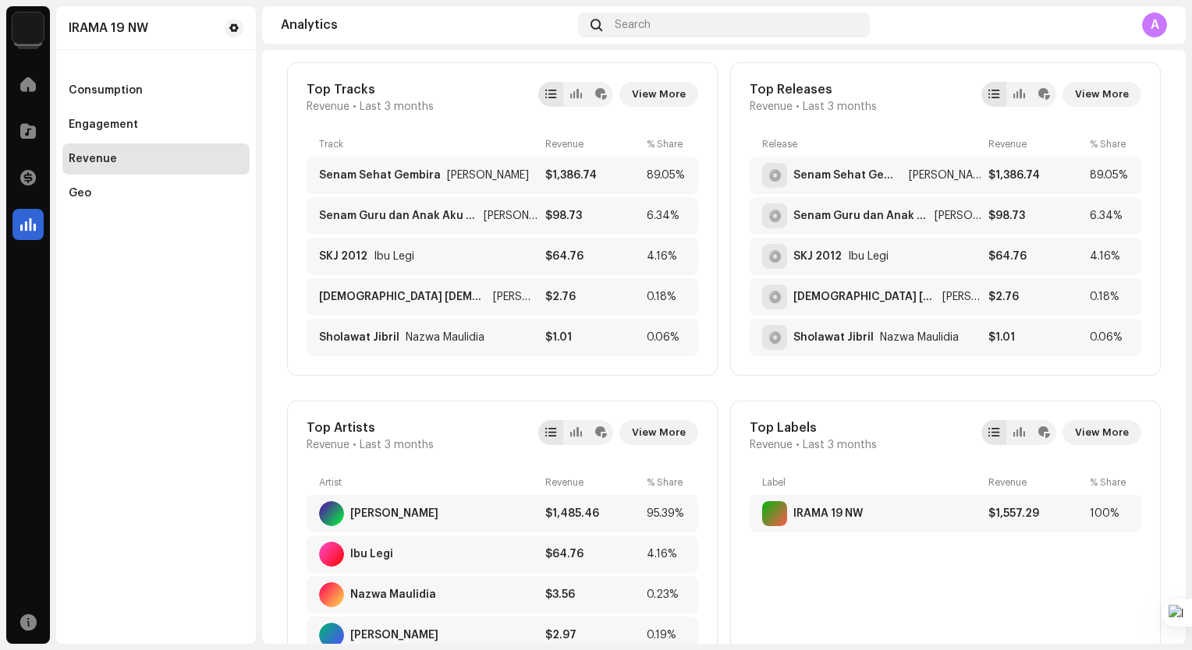
scroll to position [468, 0]
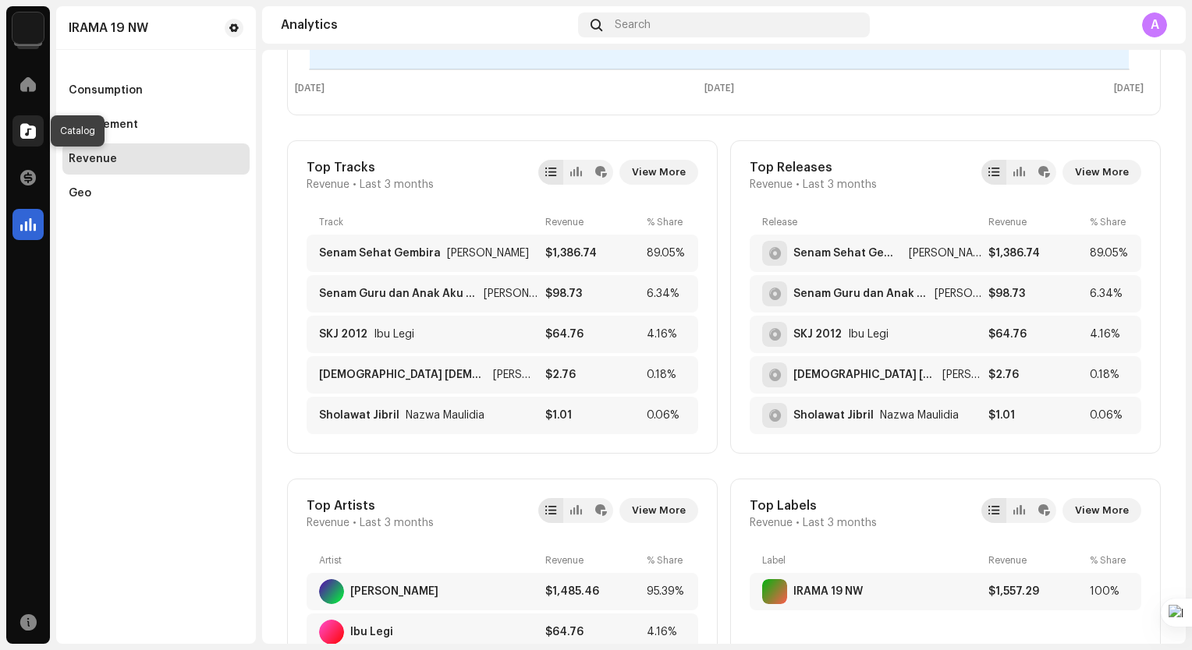
click at [20, 134] on span at bounding box center [28, 131] width 16 height 12
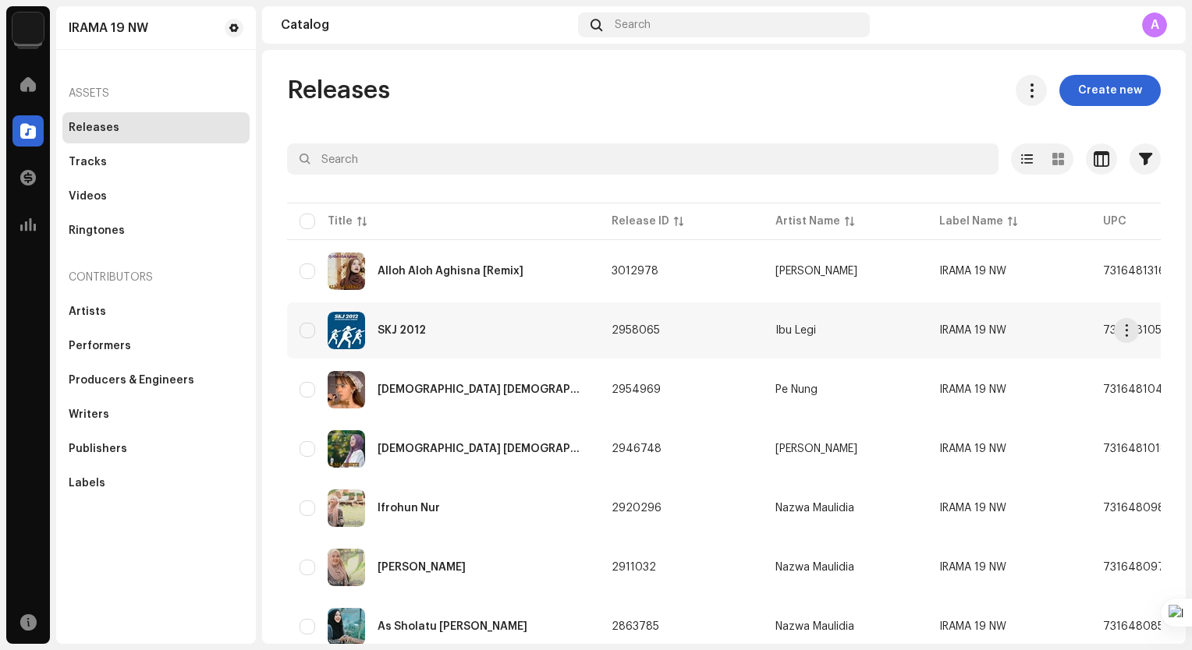
click at [537, 339] on div "SKJ 2012" at bounding box center [442, 330] width 287 height 37
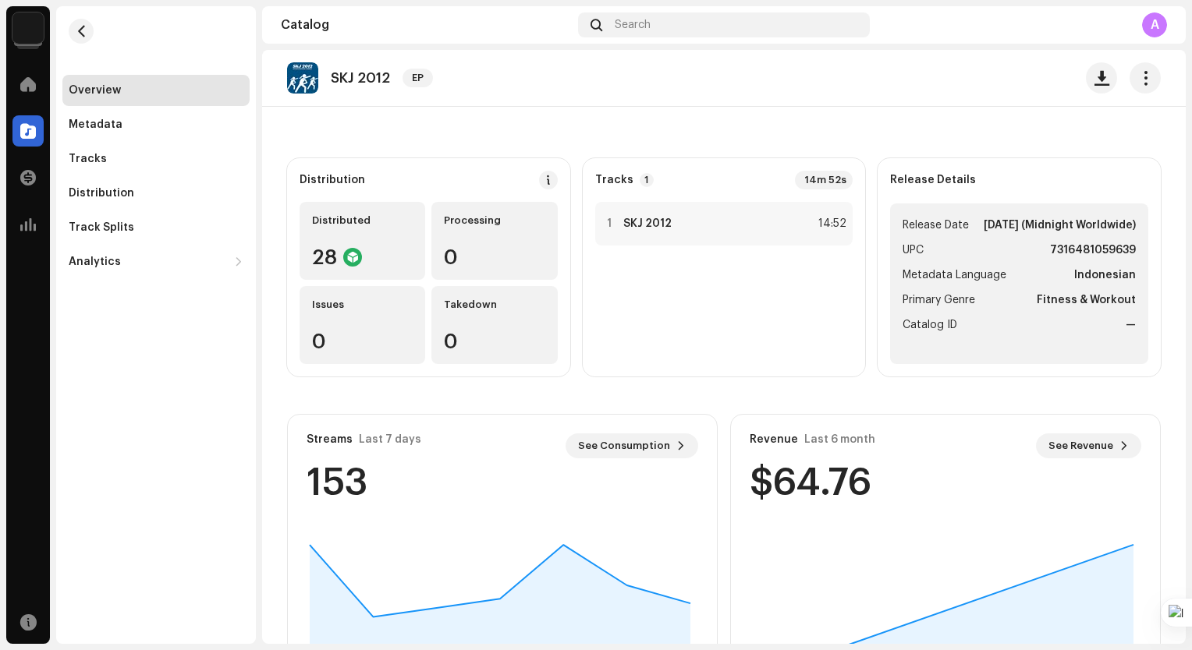
scroll to position [78, 0]
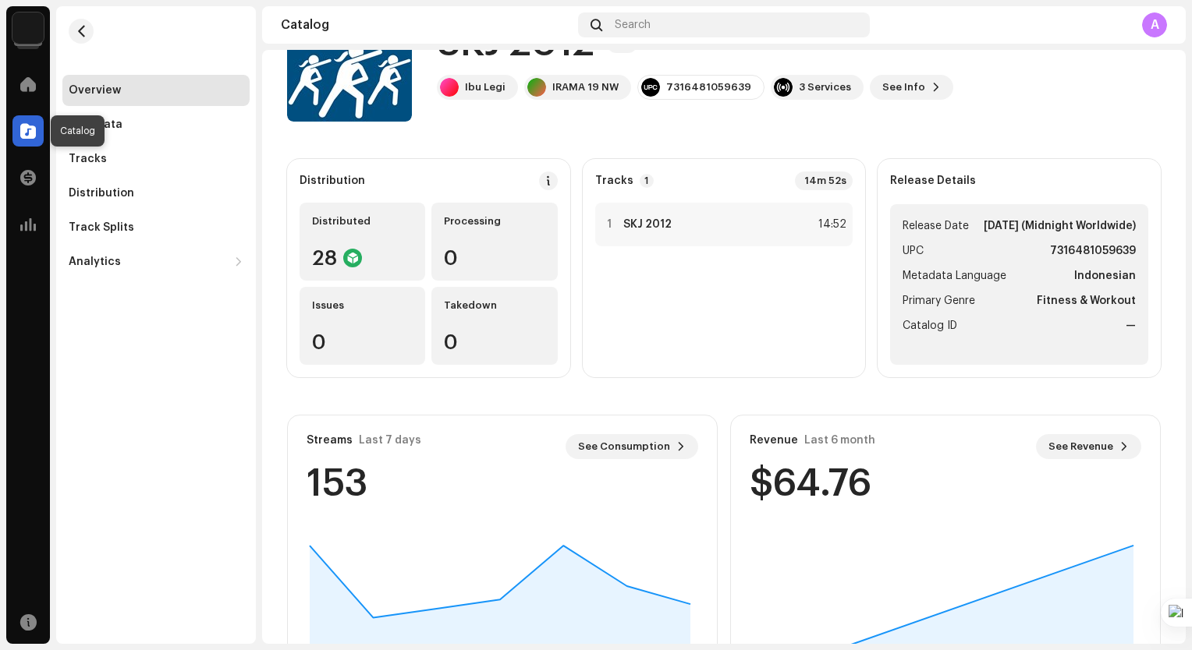
click at [33, 129] on span at bounding box center [28, 131] width 16 height 12
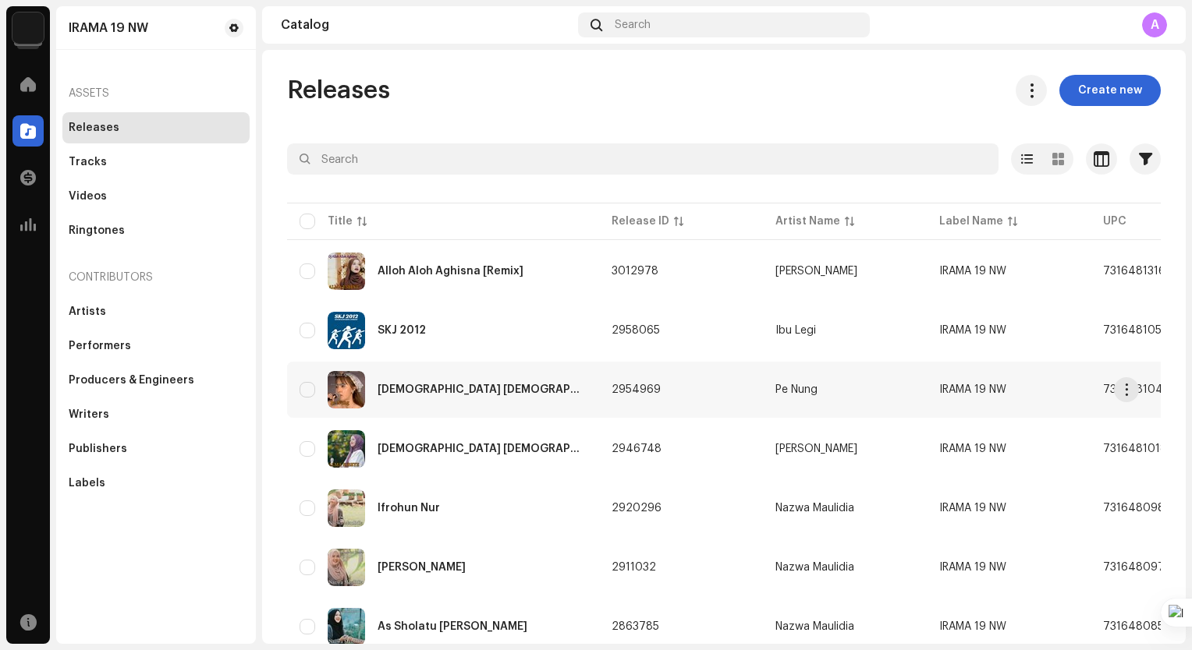
click at [664, 397] on td "2954969" at bounding box center [681, 390] width 164 height 56
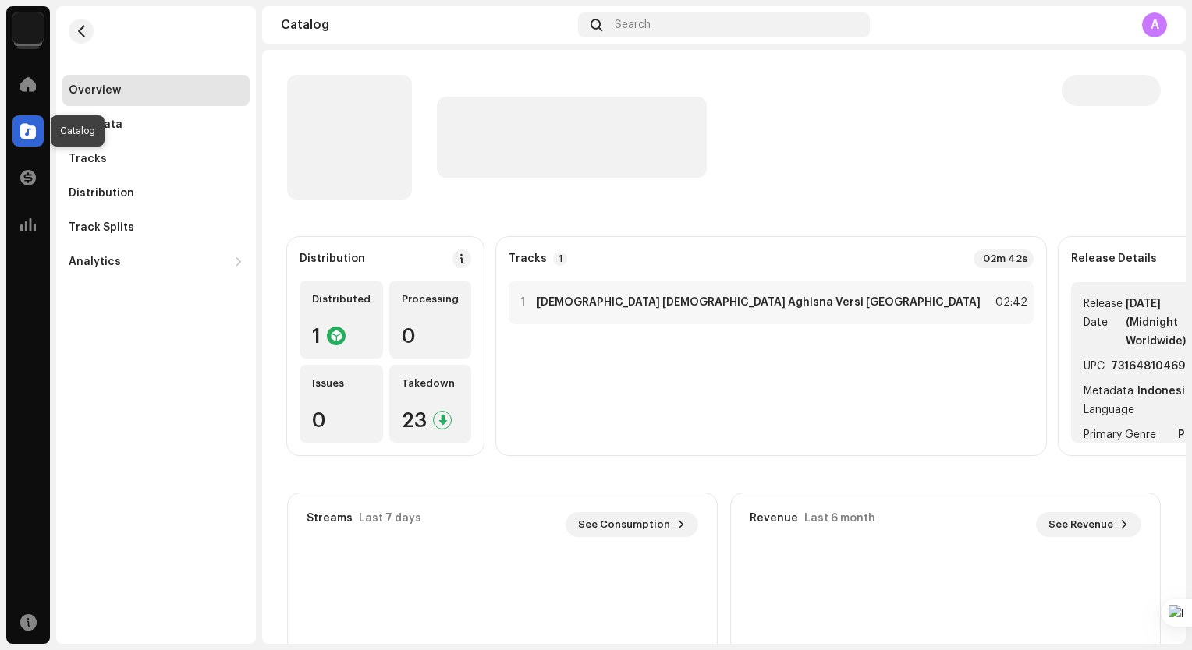
click at [33, 132] on span at bounding box center [28, 131] width 16 height 12
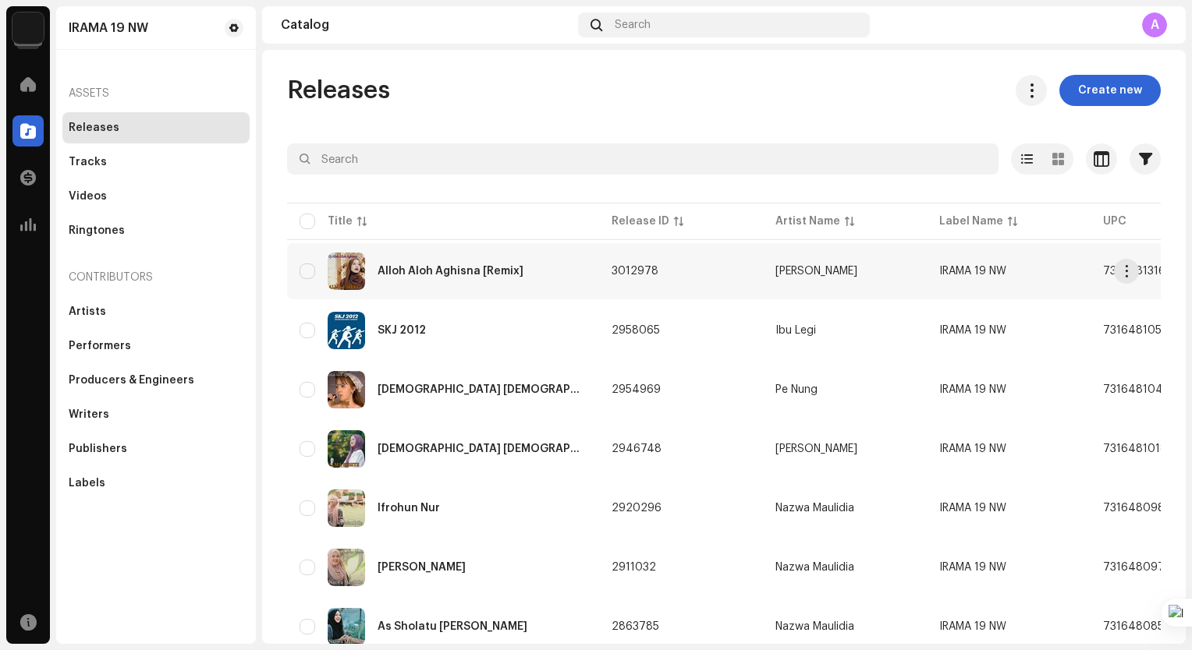
click at [538, 268] on div "Alloh Aloh Aghisna [Remix]" at bounding box center [442, 271] width 287 height 37
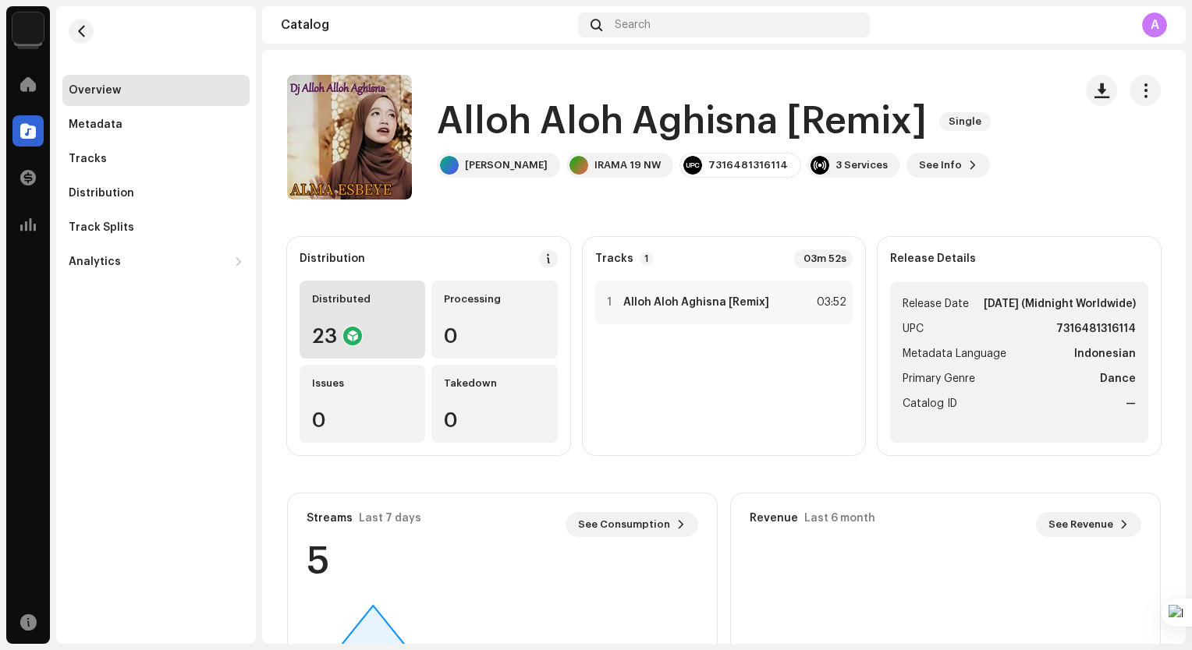
click at [407, 304] on div "Distributed" at bounding box center [362, 299] width 101 height 12
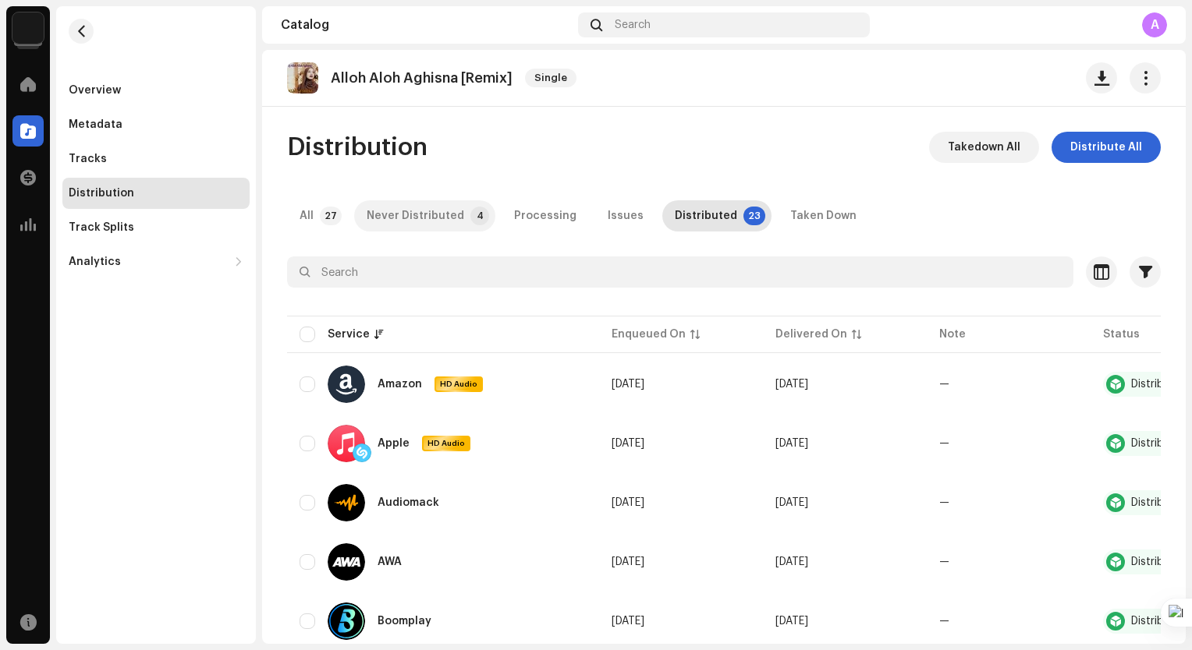
click at [457, 214] on p-tab "Never Distributed 4" at bounding box center [424, 215] width 141 height 31
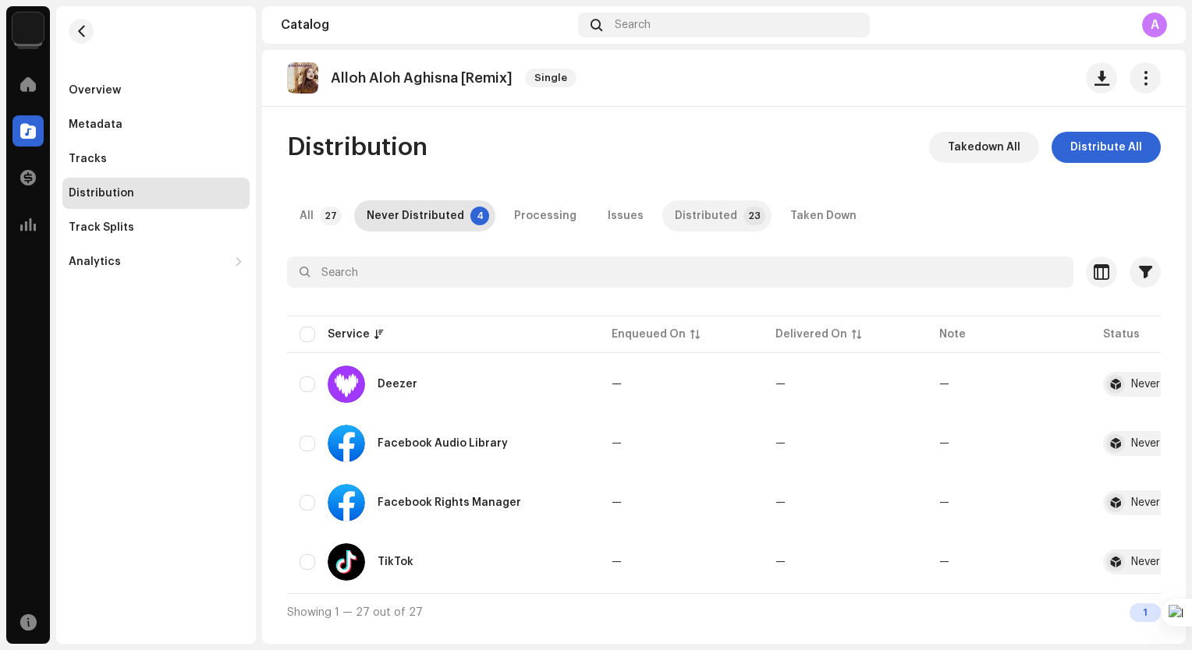
click at [743, 224] on p-badge "23" at bounding box center [754, 216] width 22 height 19
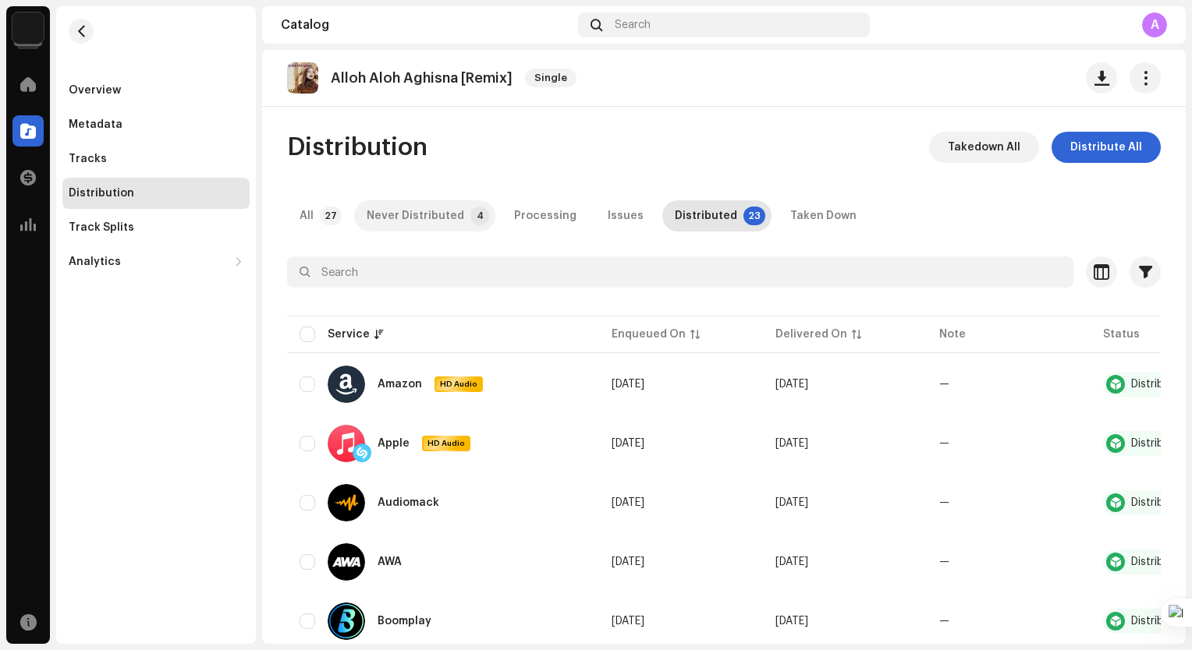
click at [427, 207] on div "Never Distributed" at bounding box center [415, 215] width 97 height 31
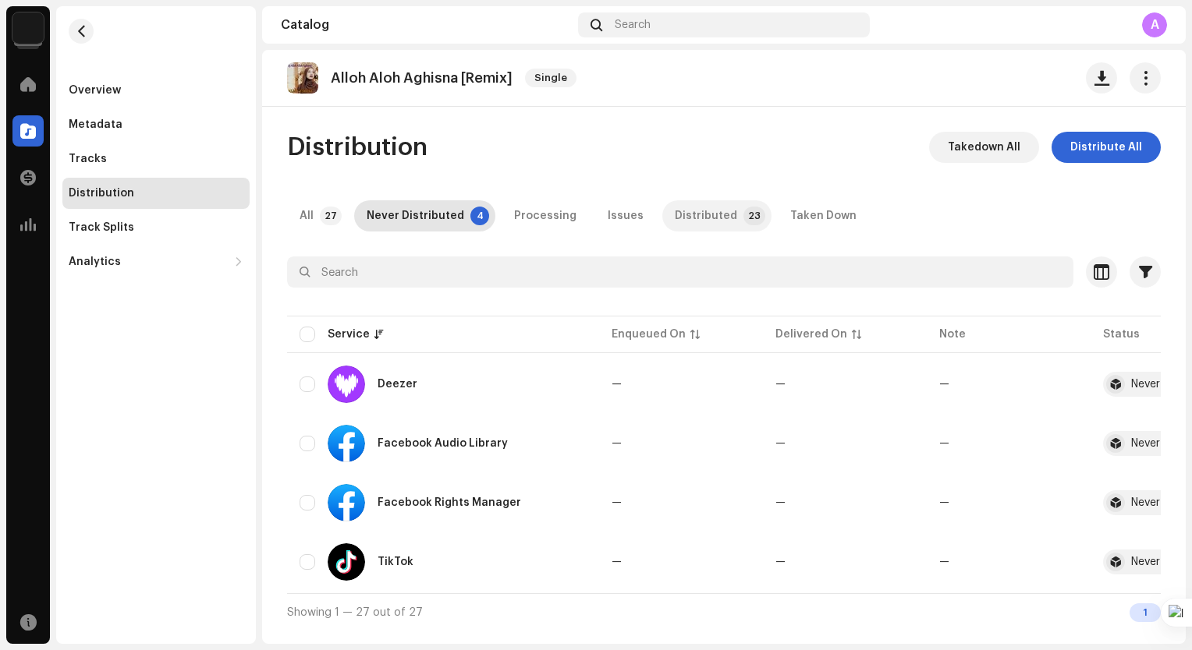
click at [692, 213] on div "Distributed" at bounding box center [706, 215] width 62 height 31
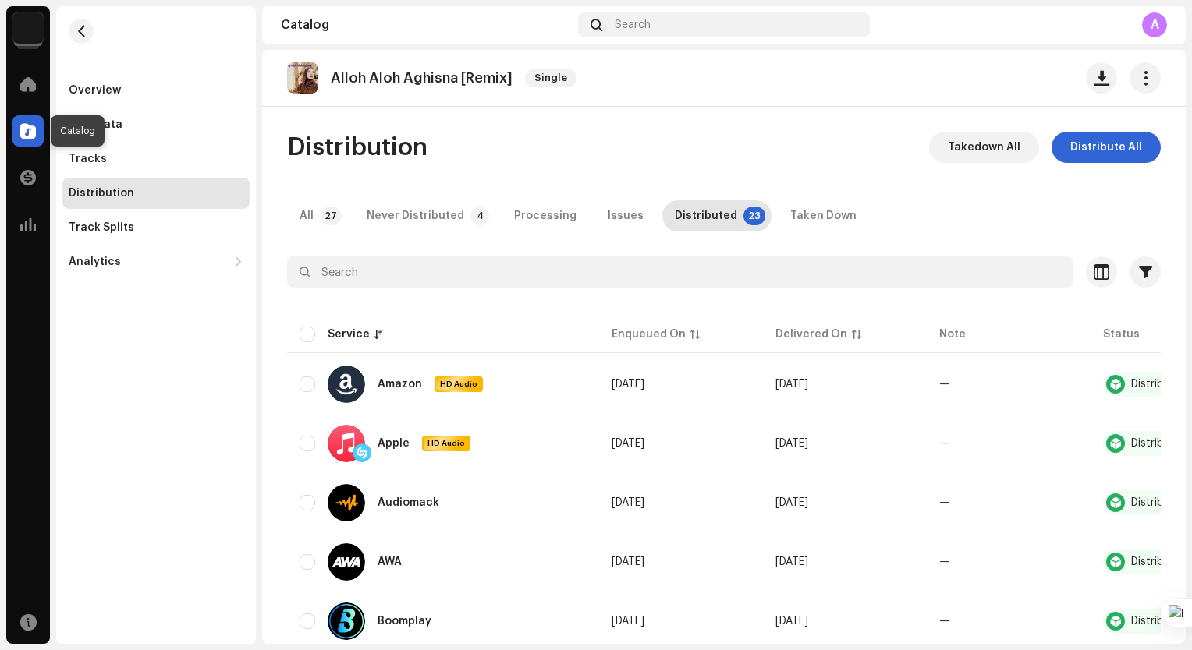
click at [22, 127] on span at bounding box center [28, 131] width 16 height 12
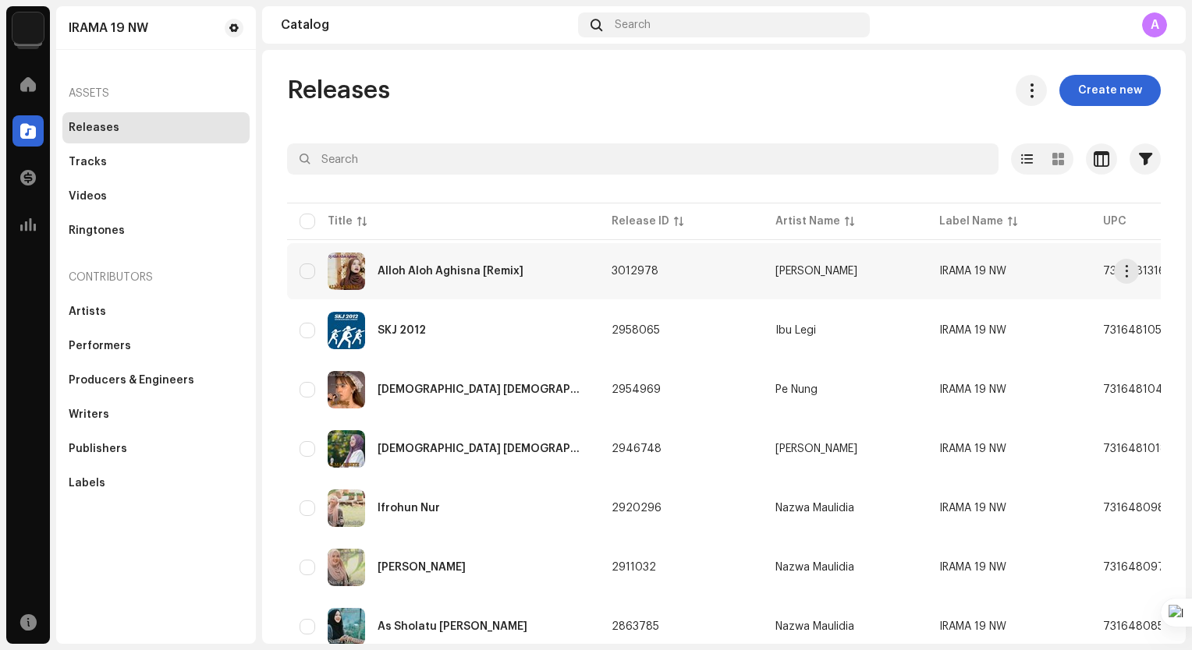
click at [516, 254] on div "Alloh Aloh Aghisna [Remix]" at bounding box center [442, 271] width 287 height 37
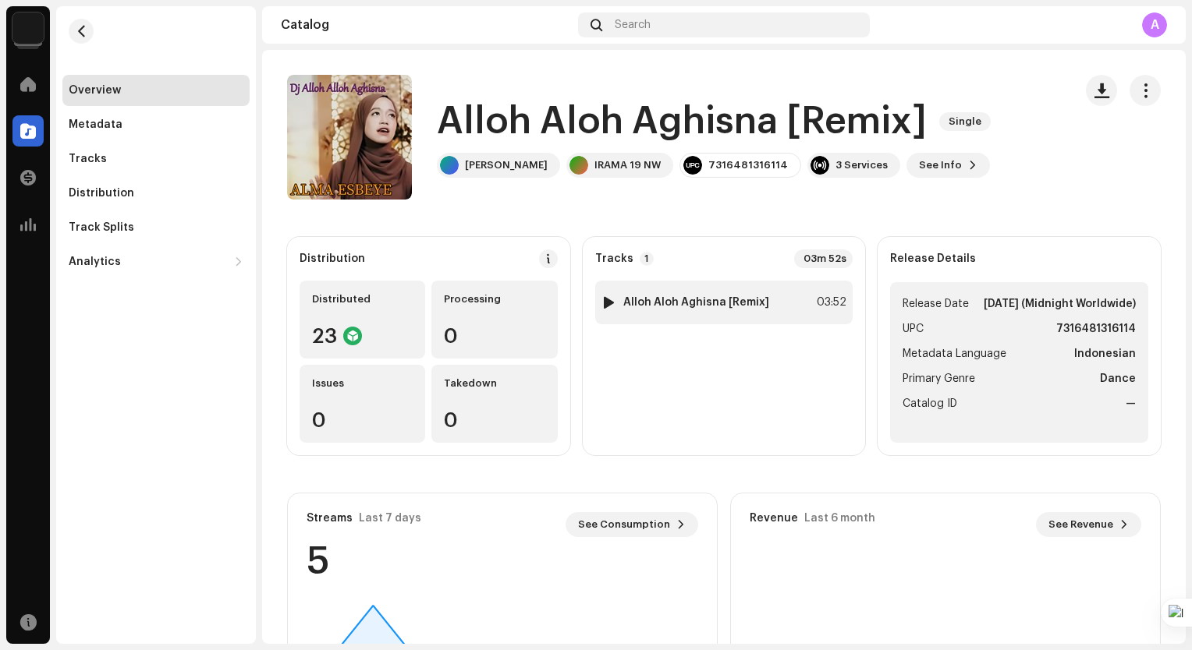
click at [669, 306] on strong "Alloh Aloh Aghisna [Remix]" at bounding box center [696, 302] width 146 height 12
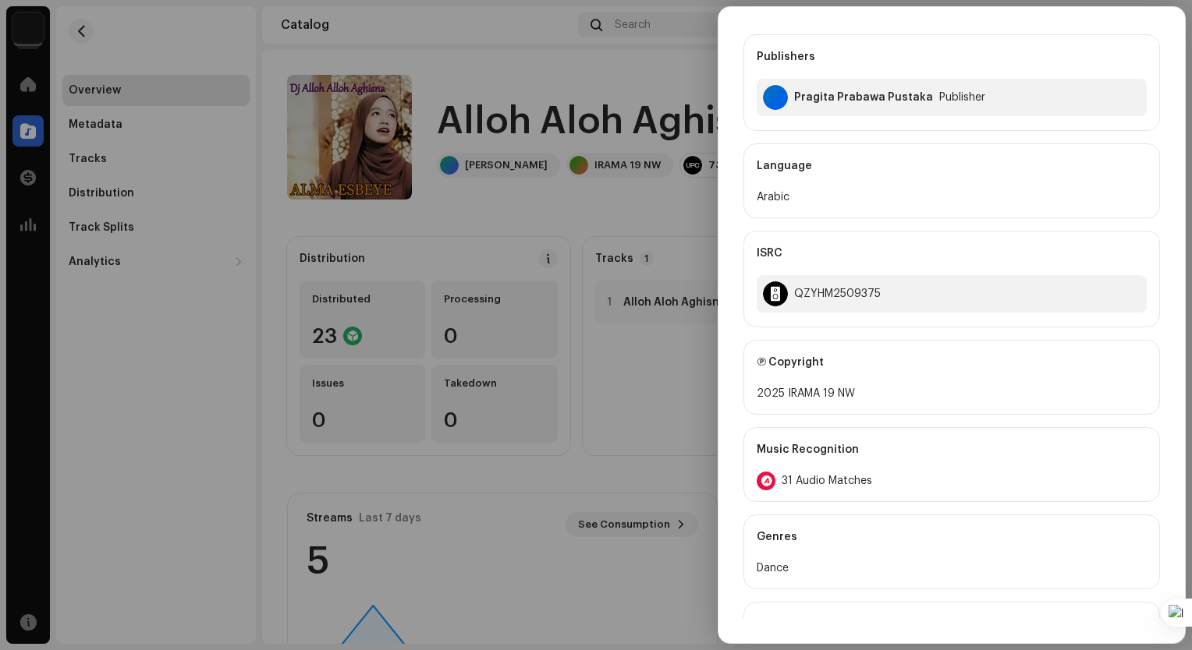
scroll to position [390, 0]
click at [852, 481] on span "31 Audio Matches" at bounding box center [826, 479] width 90 height 12
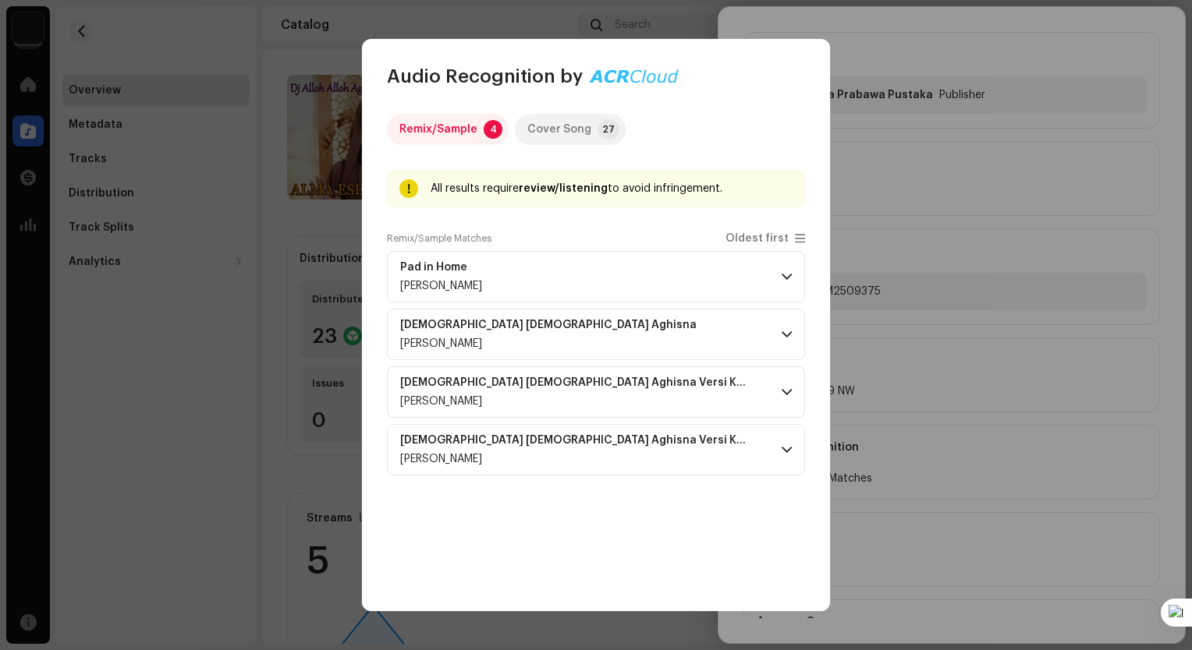
click at [573, 133] on div "Cover Song" at bounding box center [559, 129] width 64 height 31
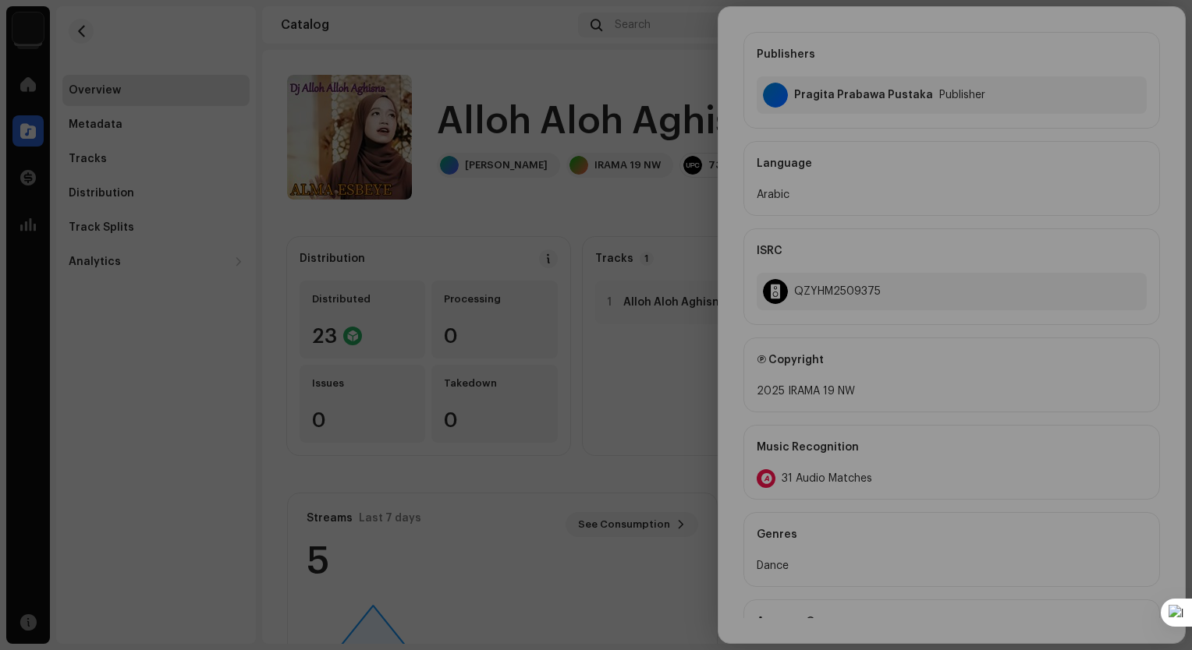
scroll to position [2503, 0]
click at [194, 357] on div "Audio Recognition by Remix/Sample 4 Cover Song 27 All results require review/li…" at bounding box center [596, 325] width 1192 height 650
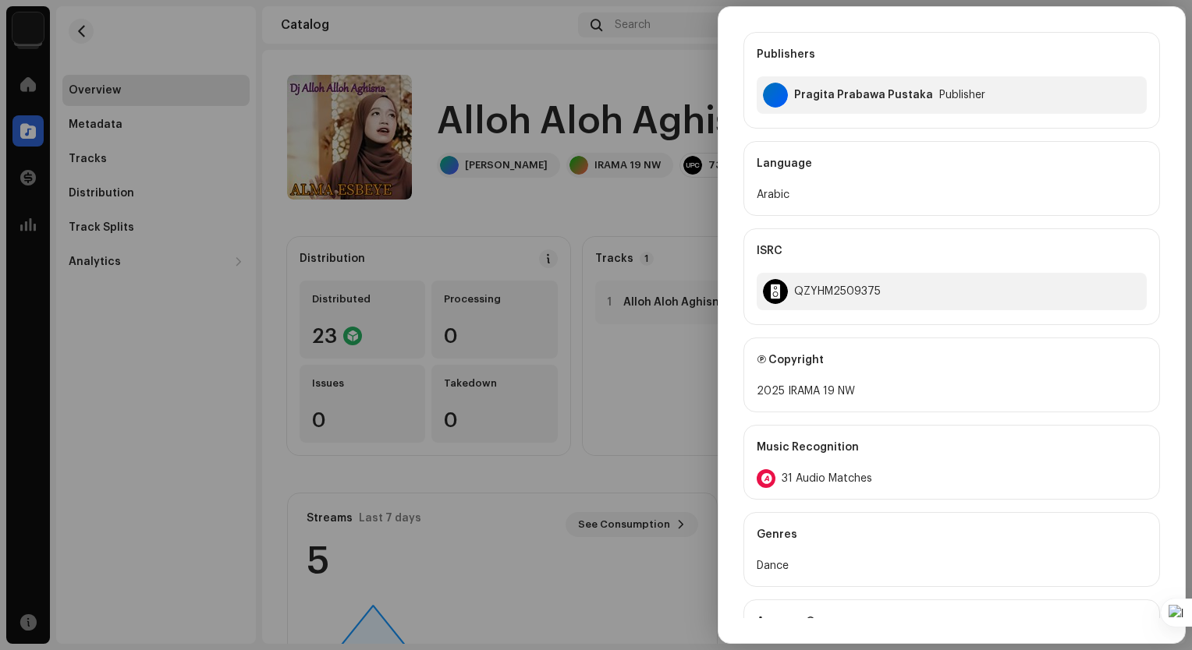
click at [206, 386] on div at bounding box center [596, 325] width 1192 height 650
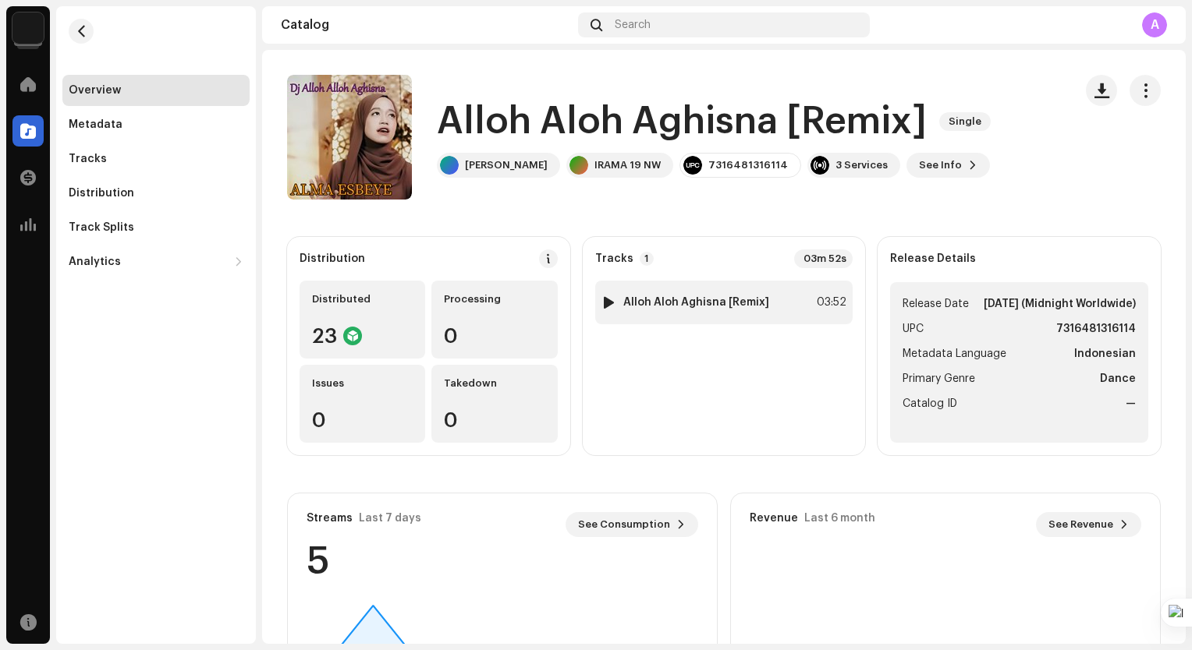
click at [608, 299] on div at bounding box center [609, 302] width 12 height 12
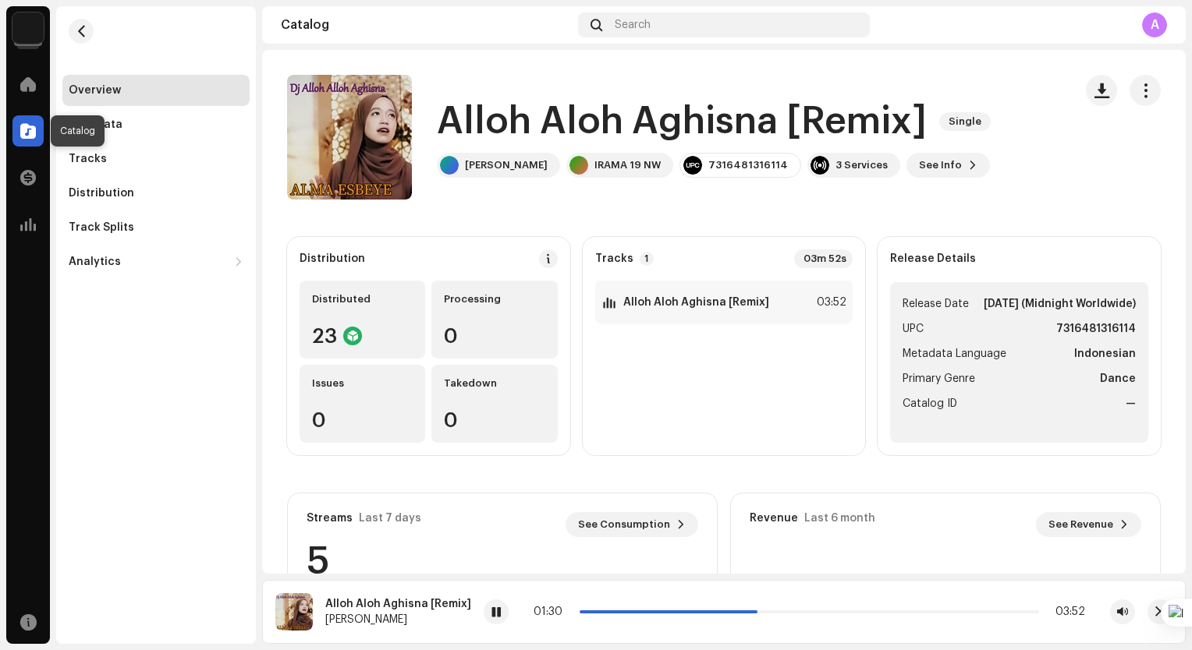
click at [37, 126] on div at bounding box center [27, 130] width 31 height 31
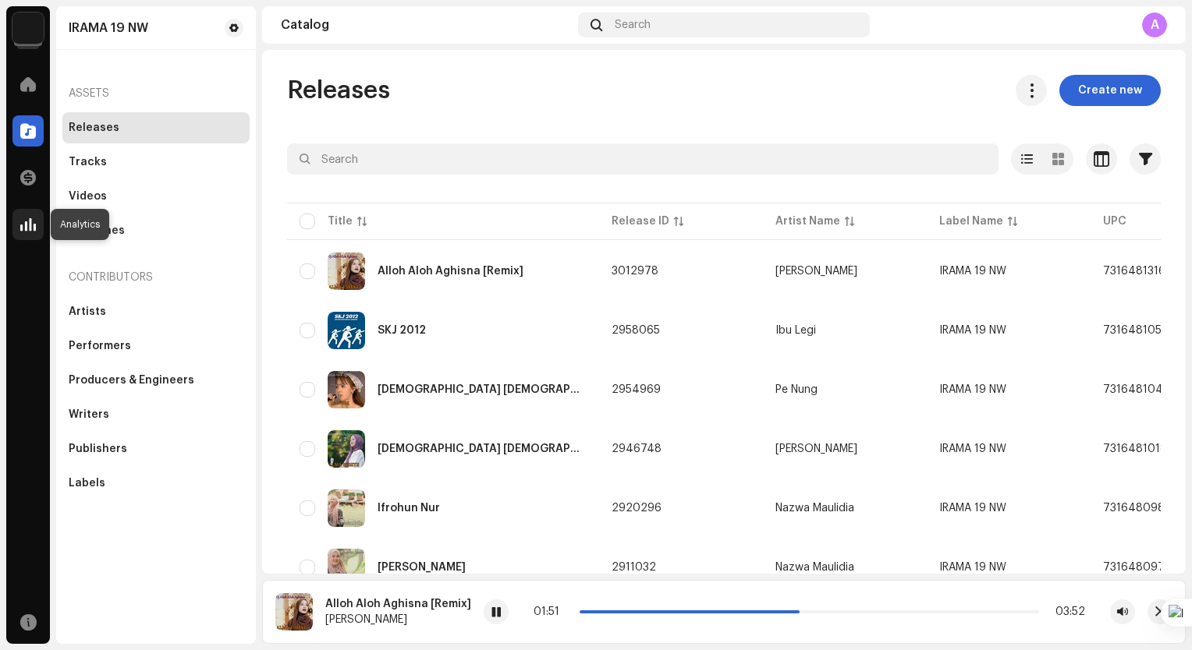
click at [34, 227] on span at bounding box center [28, 224] width 16 height 12
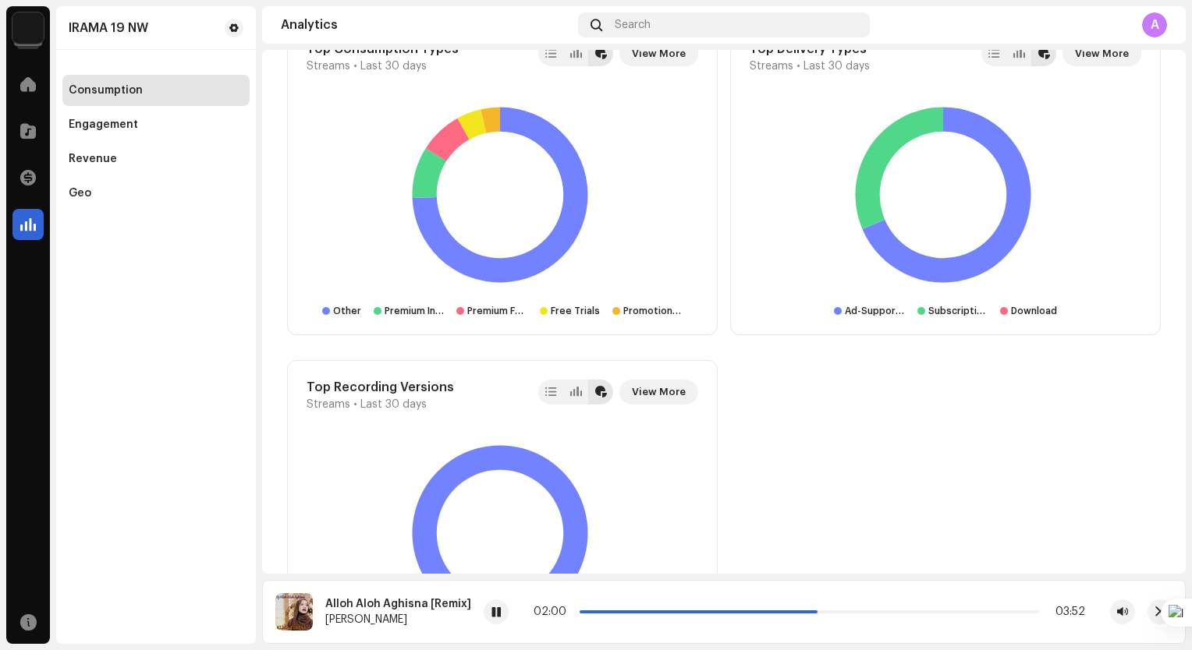
scroll to position [1950, 0]
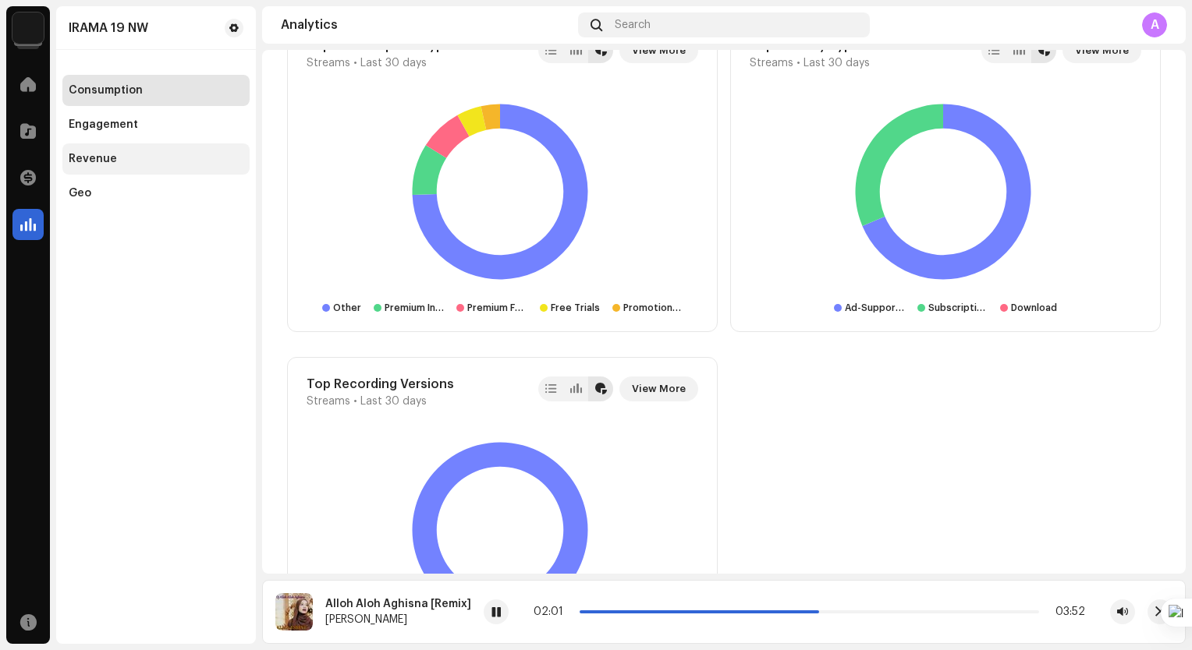
click at [107, 151] on div "Revenue" at bounding box center [155, 158] width 187 height 31
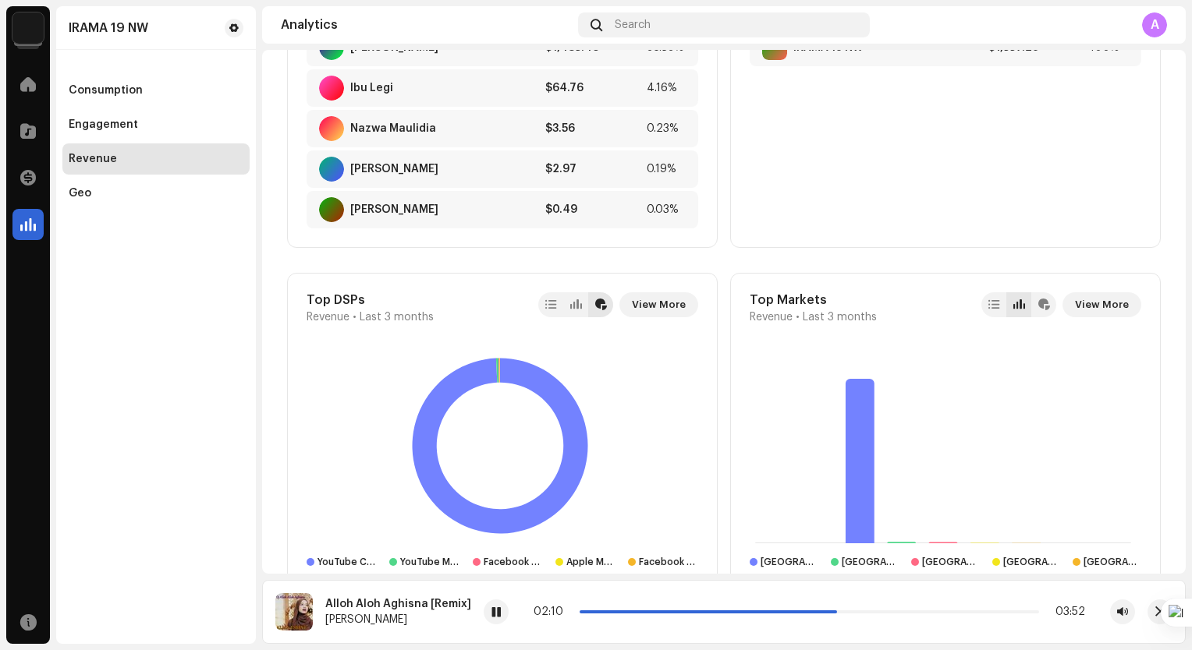
scroll to position [1014, 0]
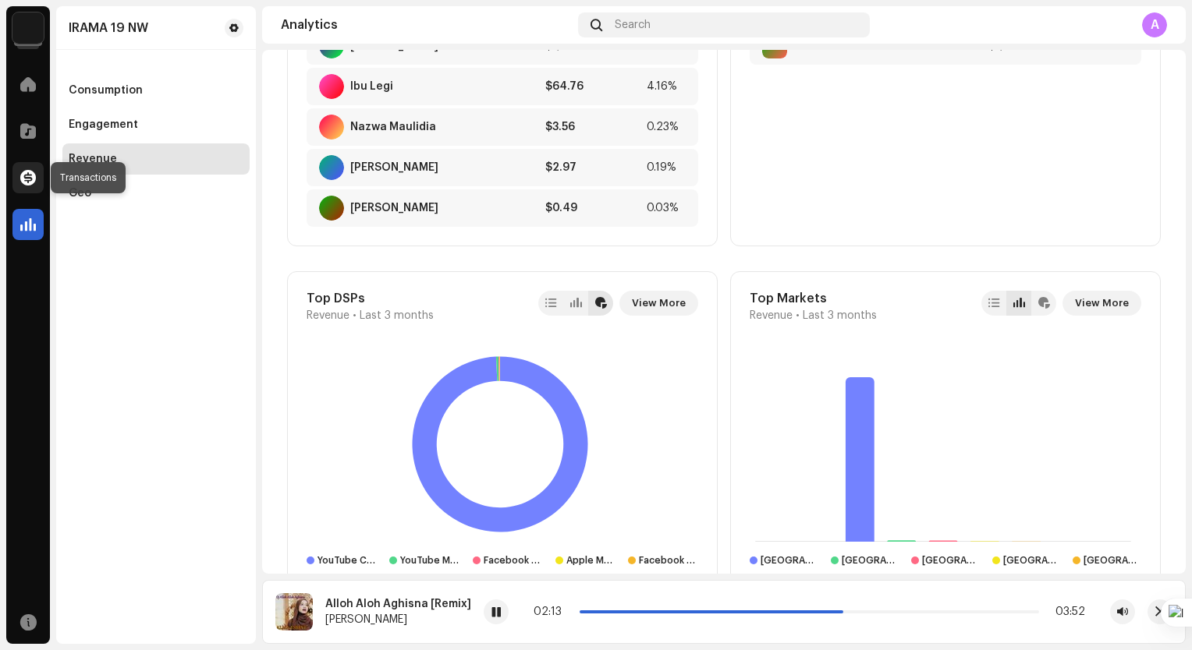
click at [27, 175] on span at bounding box center [28, 178] width 16 height 12
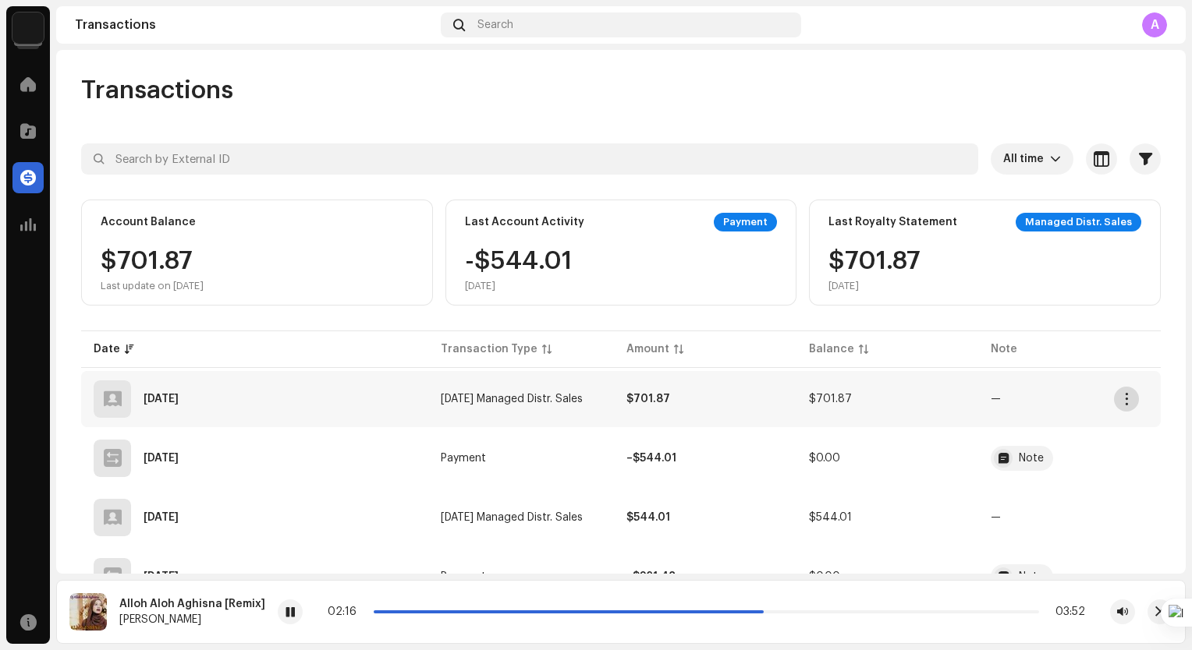
click at [1123, 392] on button "button" at bounding box center [1126, 399] width 25 height 25
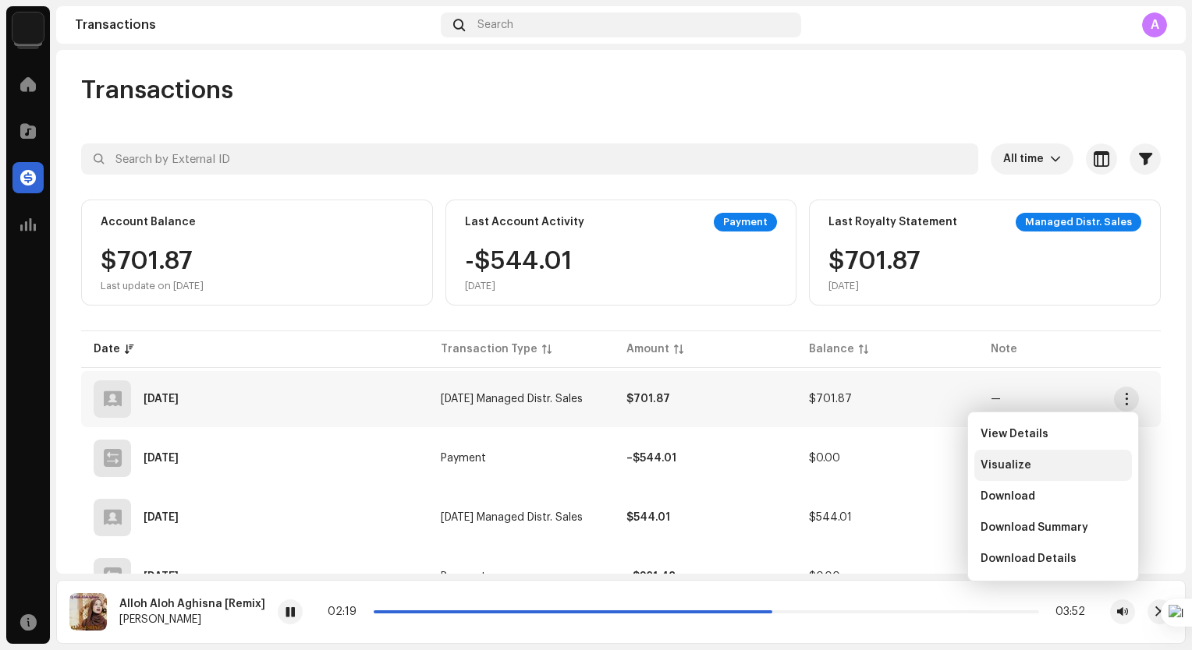
click at [1042, 460] on div "Visualize" at bounding box center [1052, 465] width 145 height 12
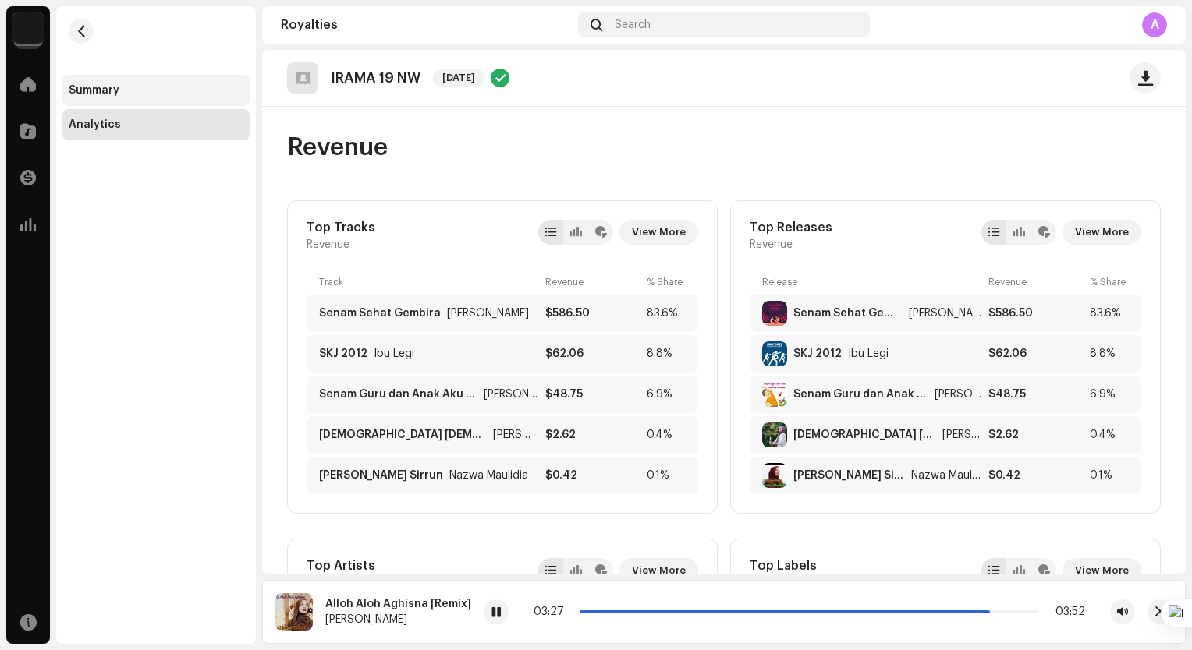
click at [209, 78] on div "Summary" at bounding box center [155, 90] width 187 height 31
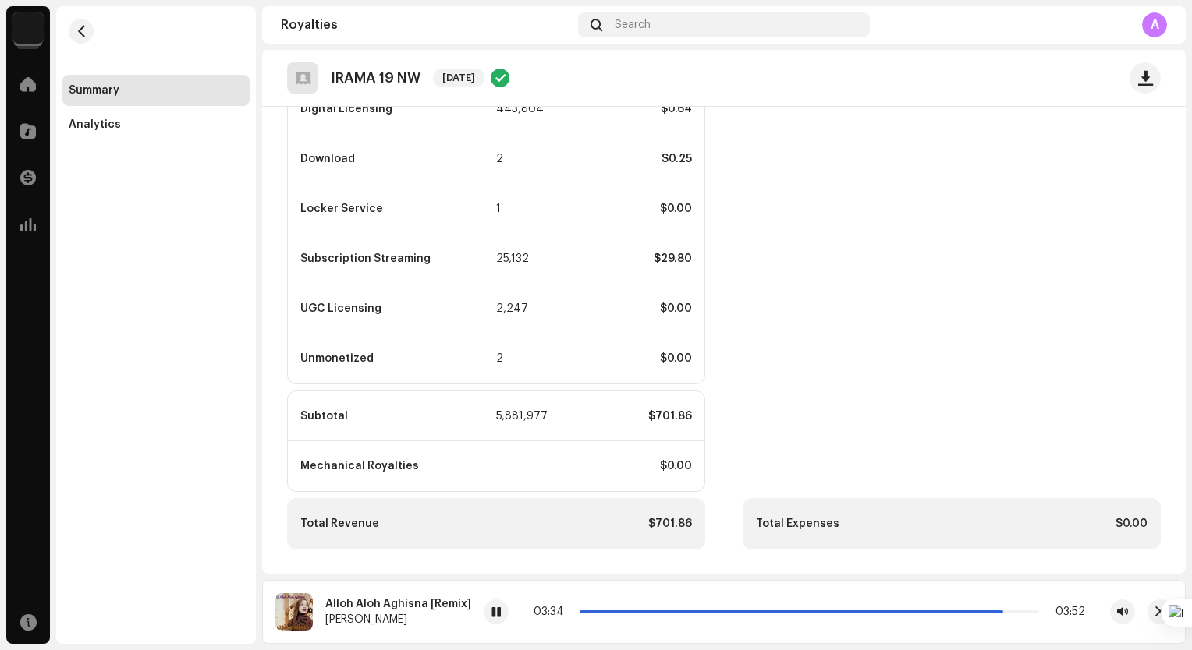
scroll to position [445, 0]
click at [155, 124] on div "Analytics" at bounding box center [156, 125] width 175 height 12
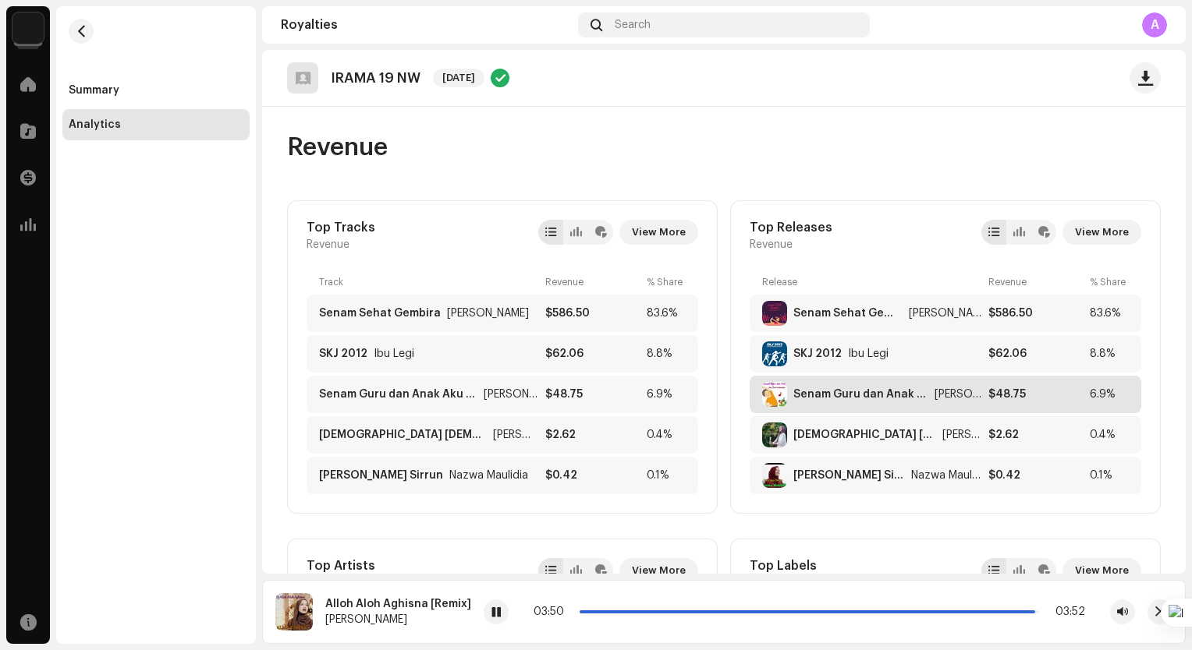
click at [864, 396] on div "Senam Guru dan Anak Aku Cinta Indonesia" at bounding box center [860, 394] width 135 height 12
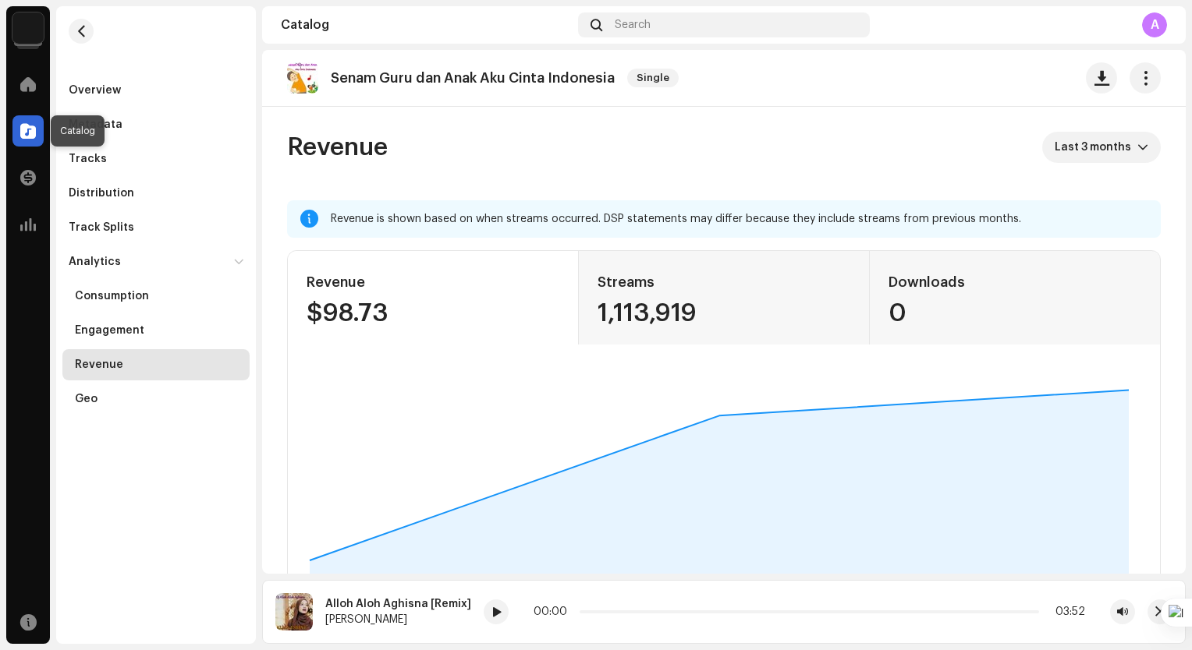
click at [34, 131] on span at bounding box center [28, 131] width 16 height 12
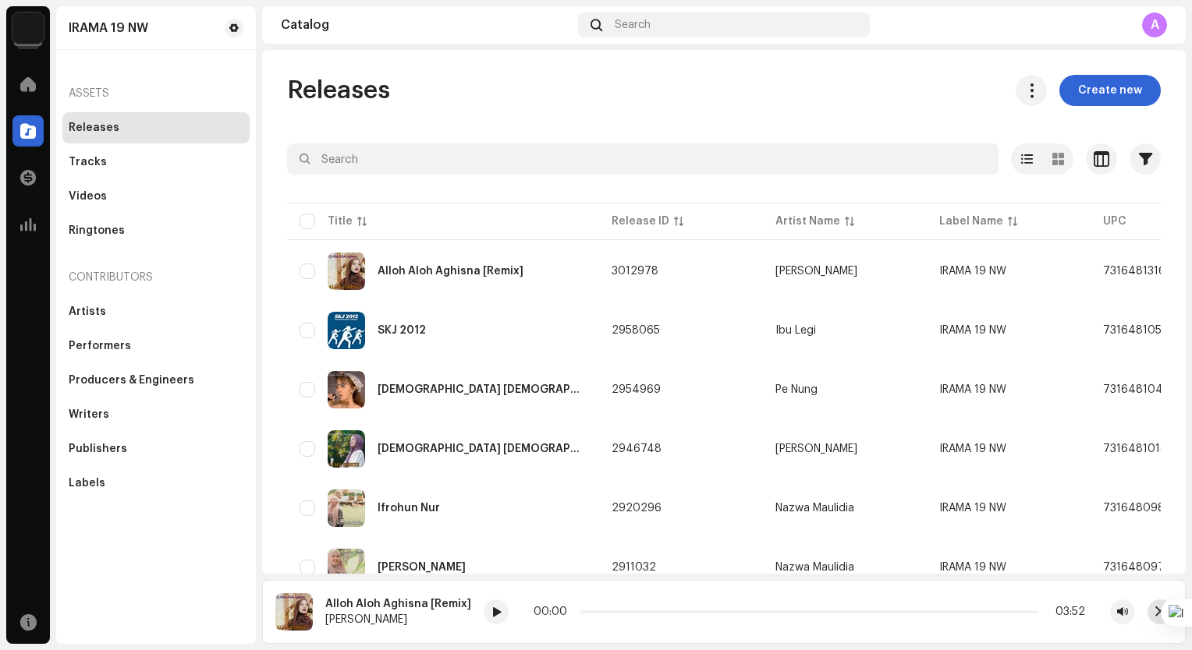
click at [1151, 618] on button "button" at bounding box center [1159, 612] width 25 height 25
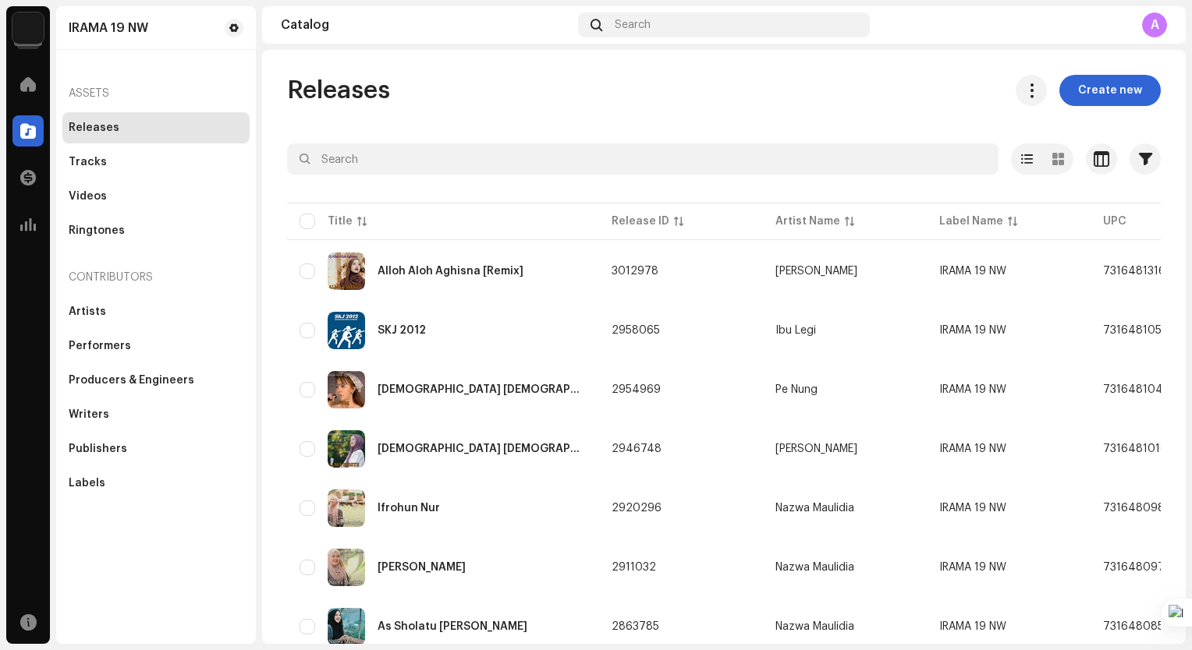
click at [553, 178] on div at bounding box center [723, 187] width 873 height 25
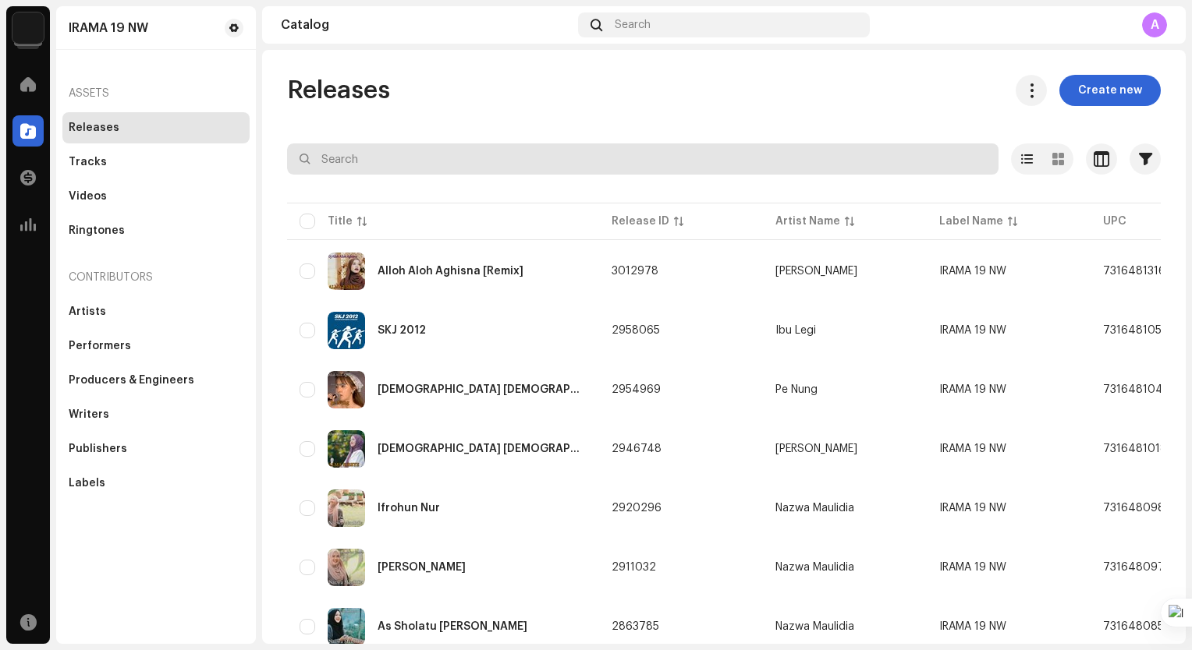
click at [540, 161] on input "text" at bounding box center [642, 158] width 711 height 31
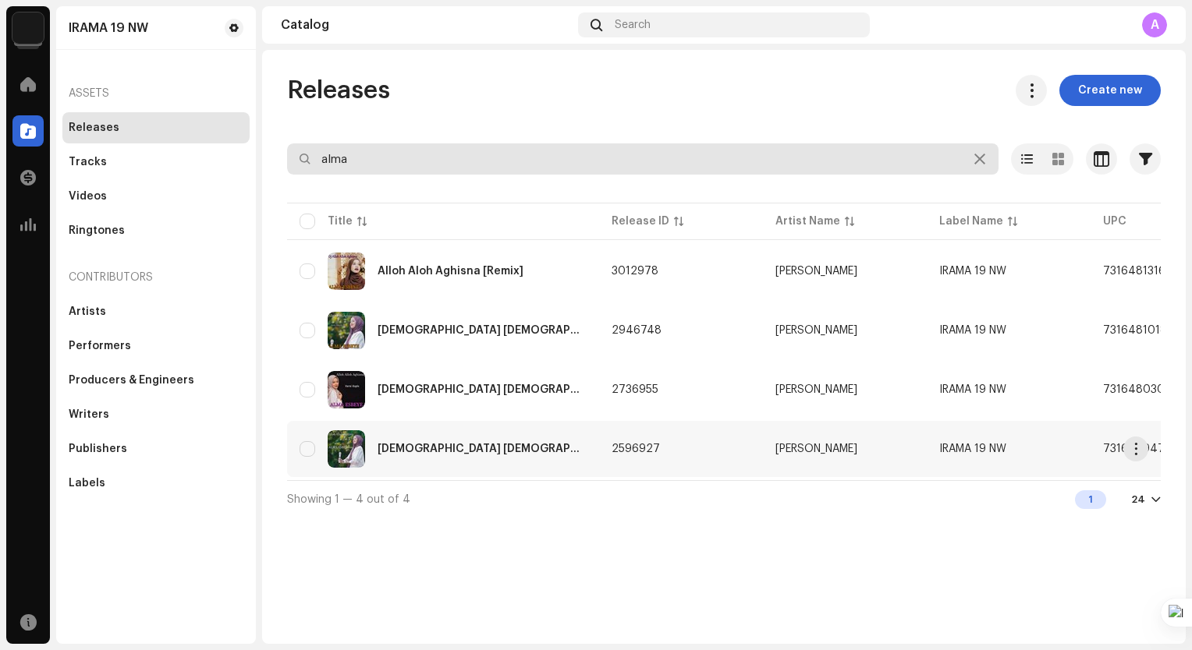
type input "alma"
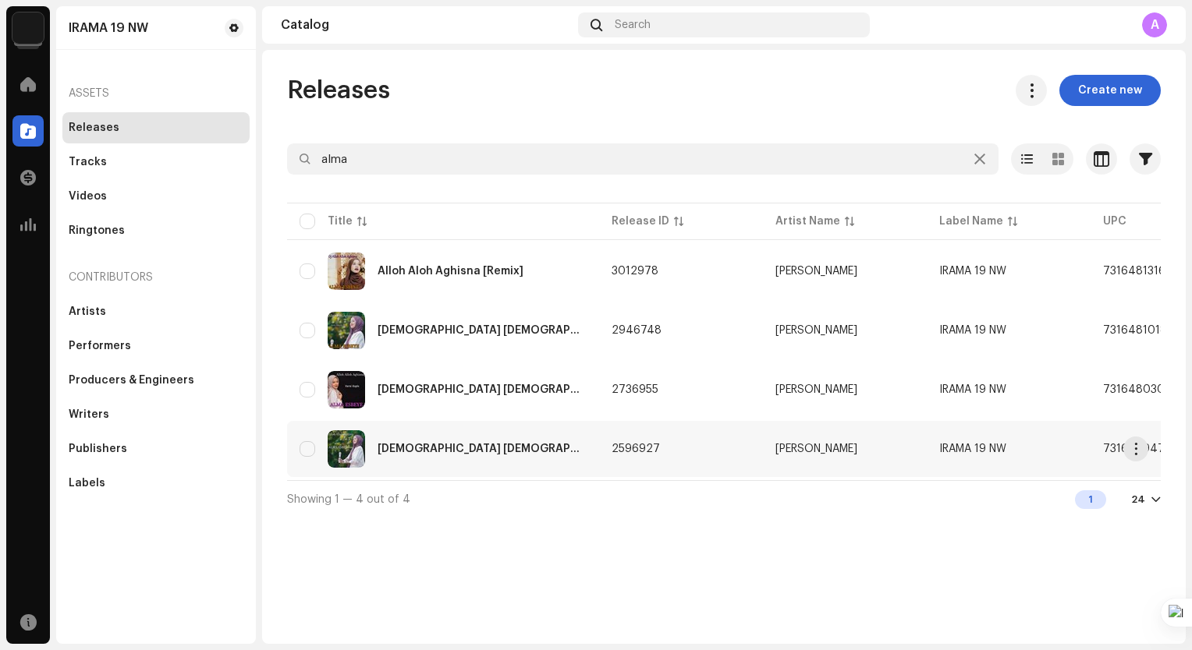
click at [639, 457] on td "2596927" at bounding box center [681, 449] width 164 height 56
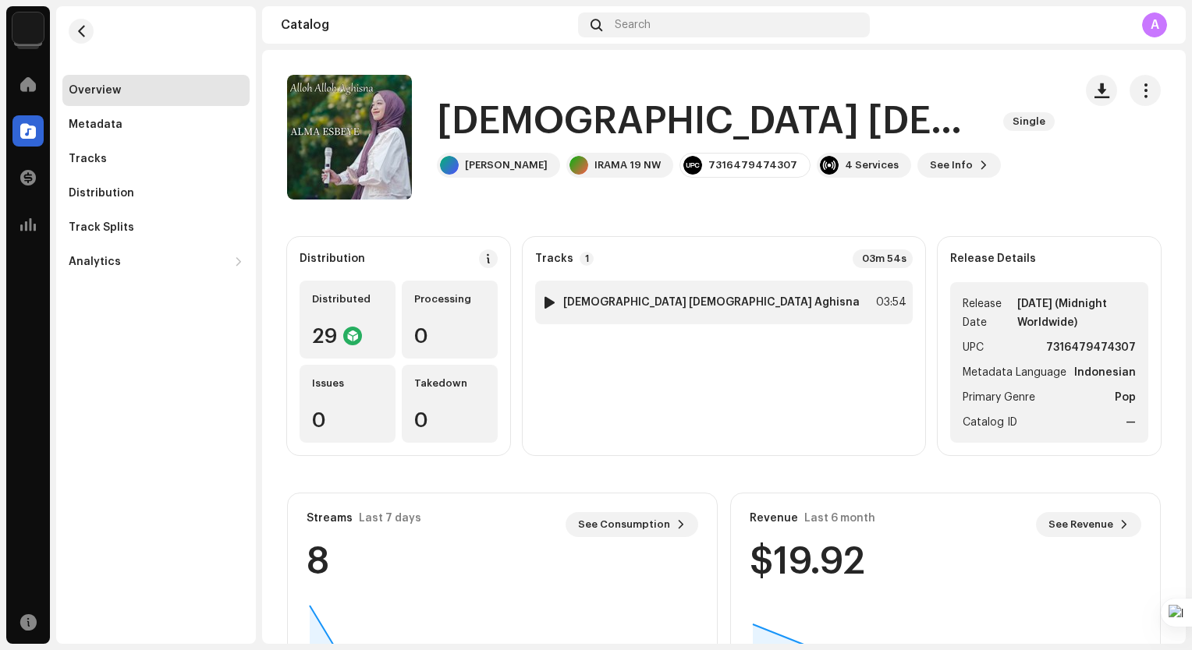
click at [656, 308] on strong "[DEMOGRAPHIC_DATA] [DEMOGRAPHIC_DATA] Aghisna" at bounding box center [711, 302] width 296 height 12
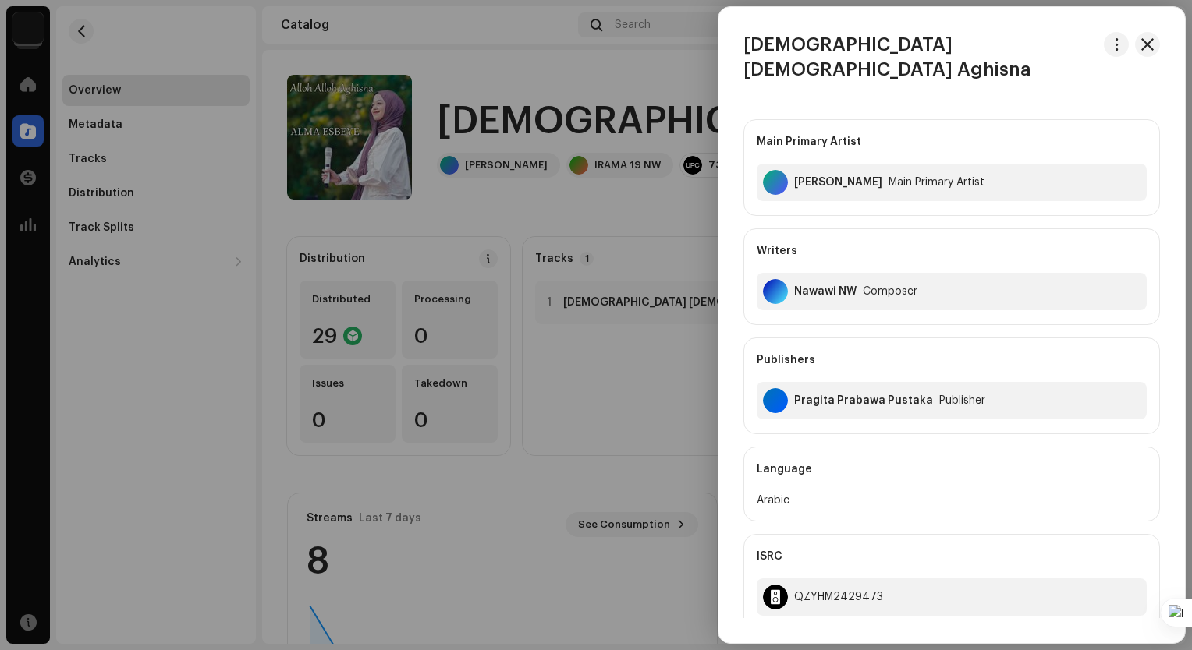
click at [667, 365] on div at bounding box center [596, 325] width 1192 height 650
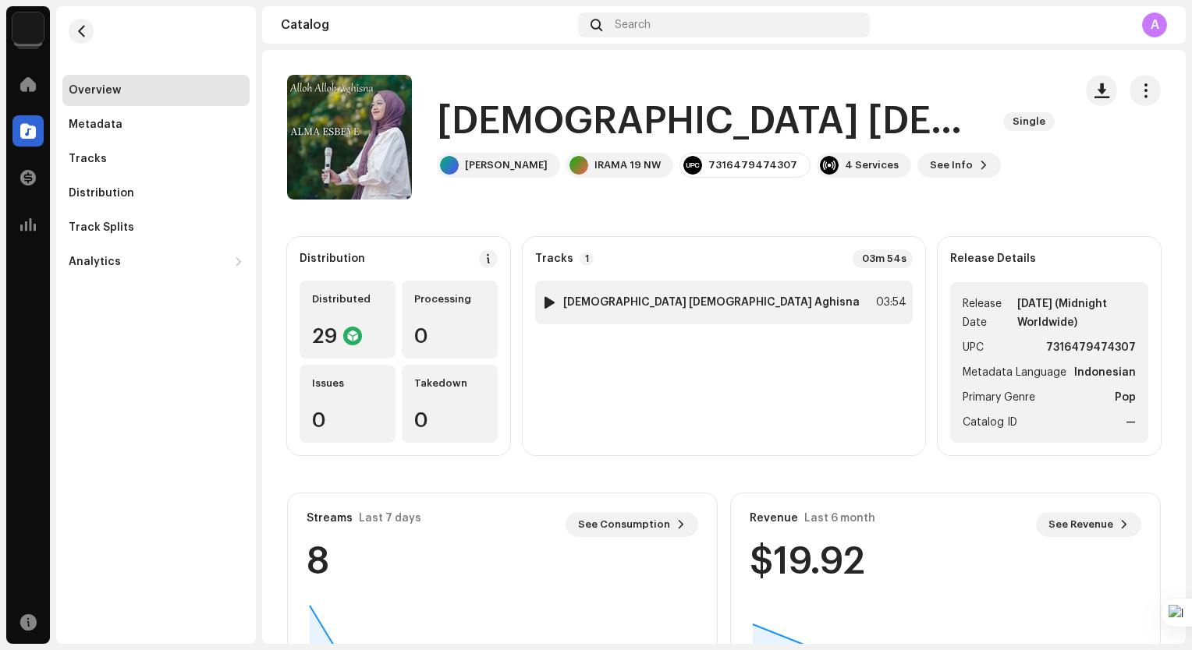
click at [555, 298] on div at bounding box center [550, 302] width 12 height 12
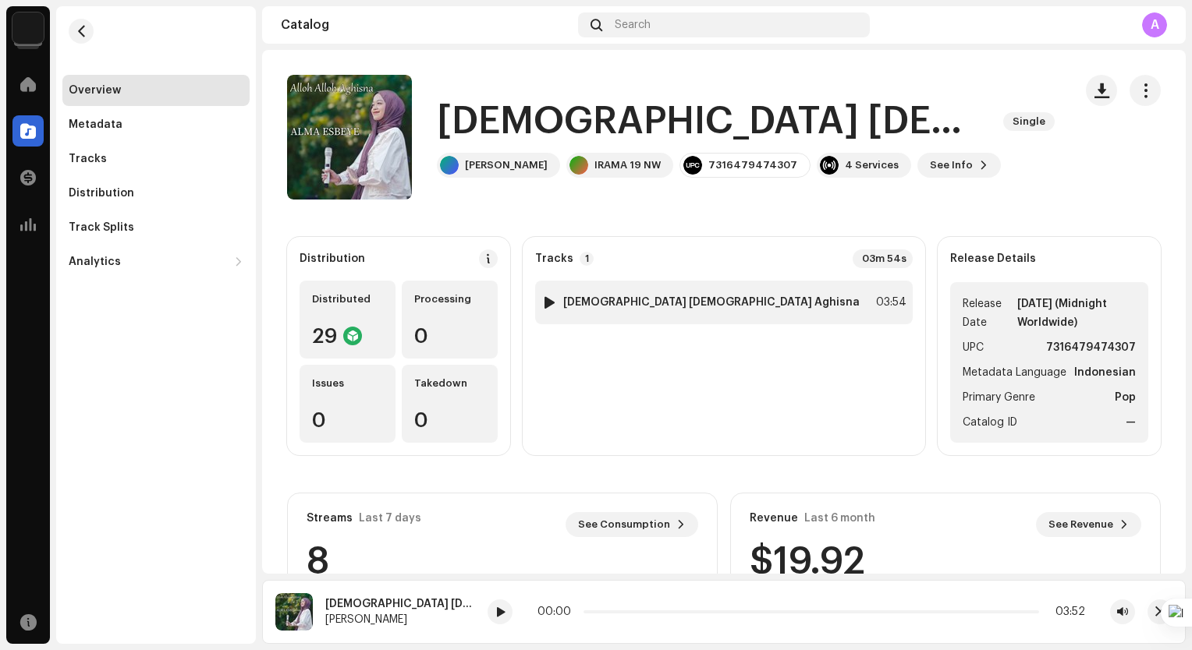
click at [555, 300] on div at bounding box center [550, 302] width 12 height 12
